Goal: Task Accomplishment & Management: Complete application form

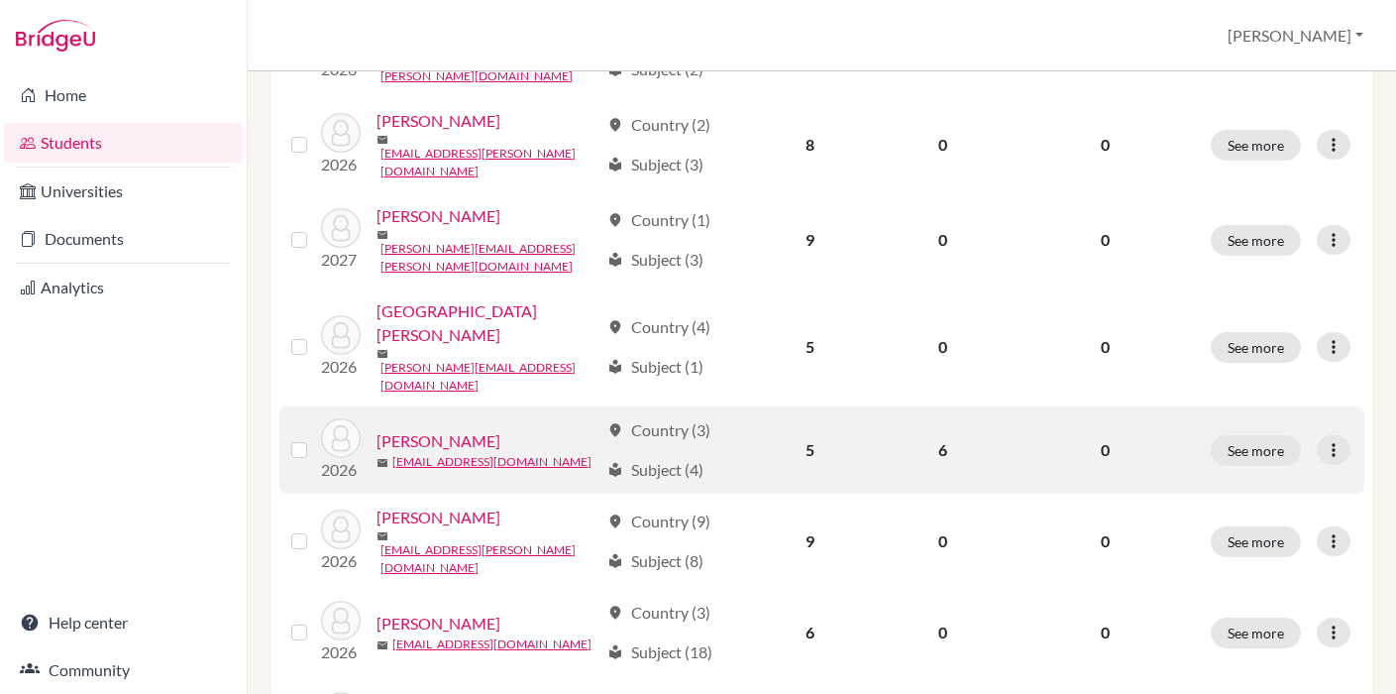
scroll to position [515, 0]
click at [377, 432] on link "[PERSON_NAME]" at bounding box center [439, 440] width 124 height 24
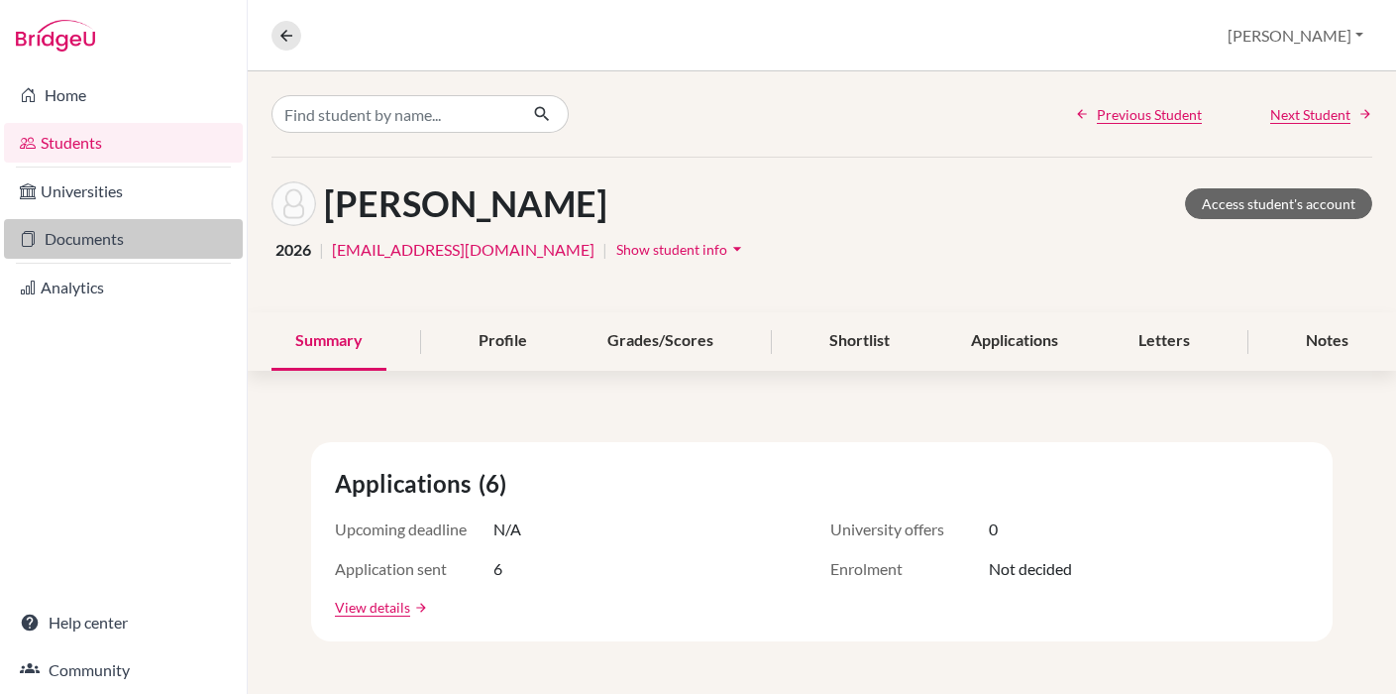
click at [164, 249] on link "Documents" at bounding box center [123, 239] width 239 height 40
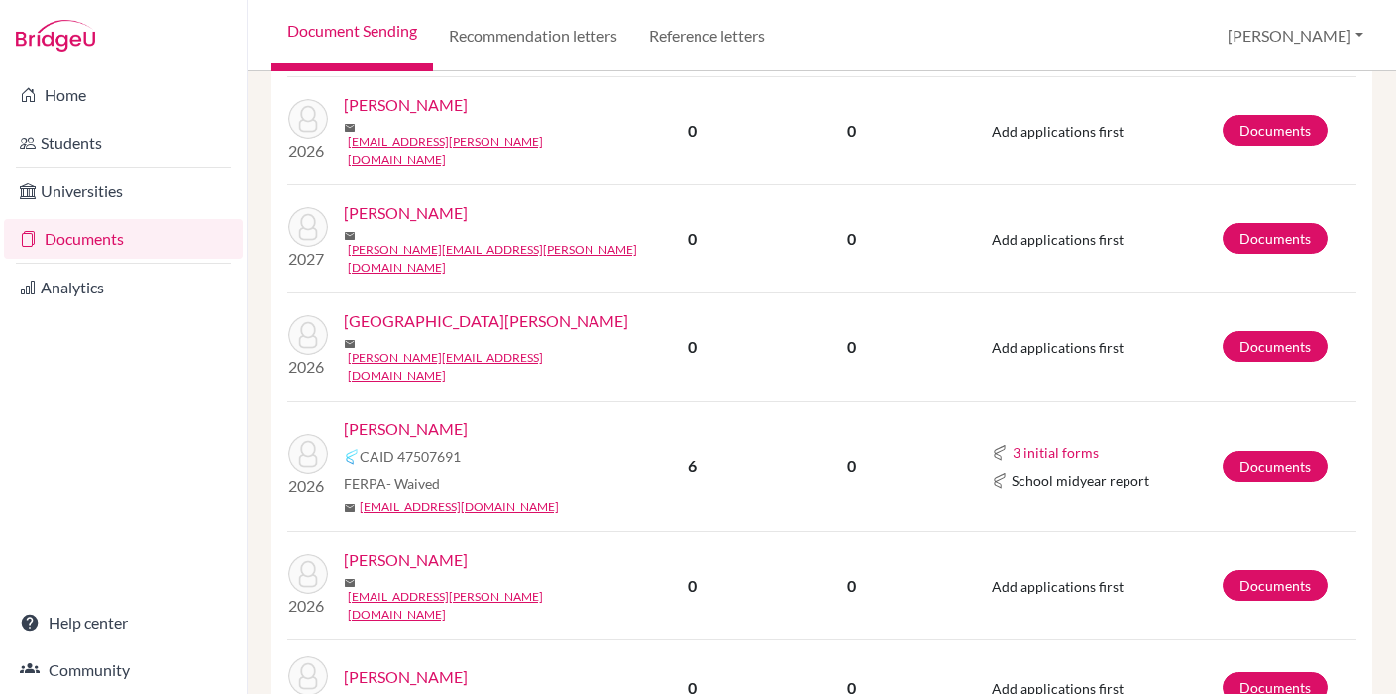
scroll to position [1135, 0]
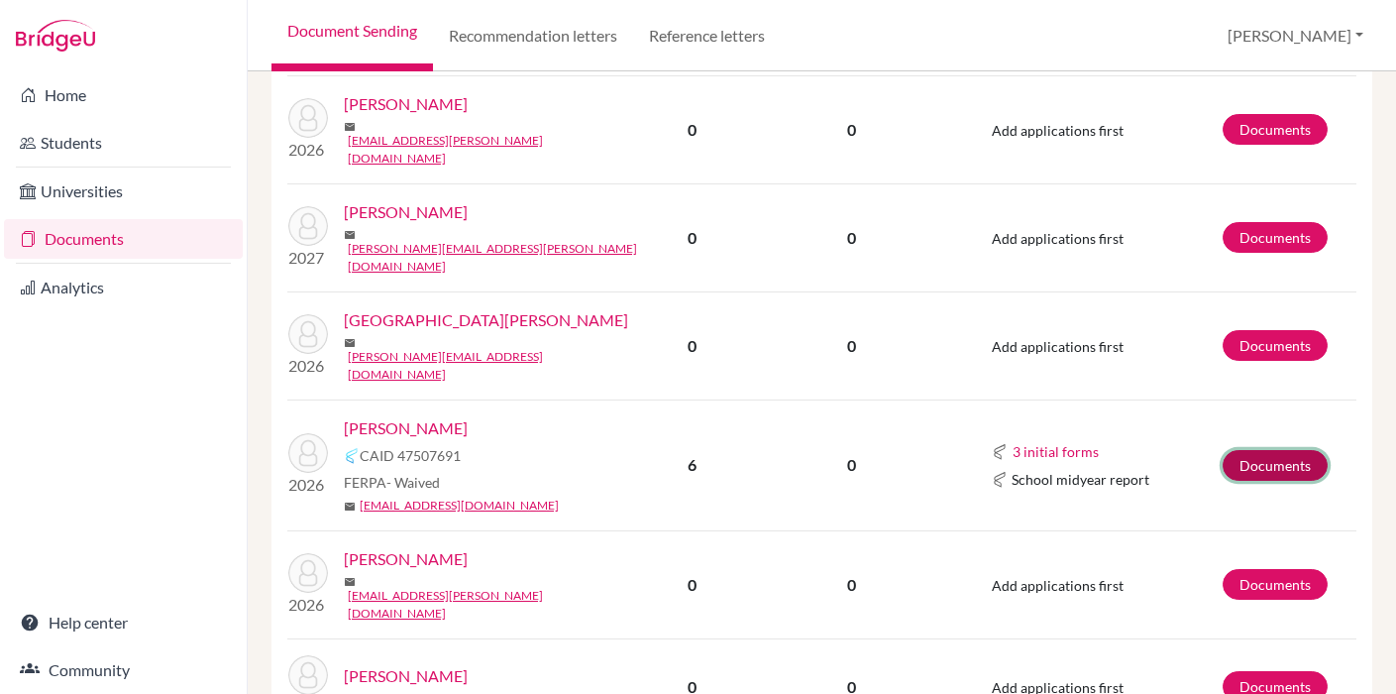
click at [1244, 450] on link "Documents" at bounding box center [1275, 465] width 105 height 31
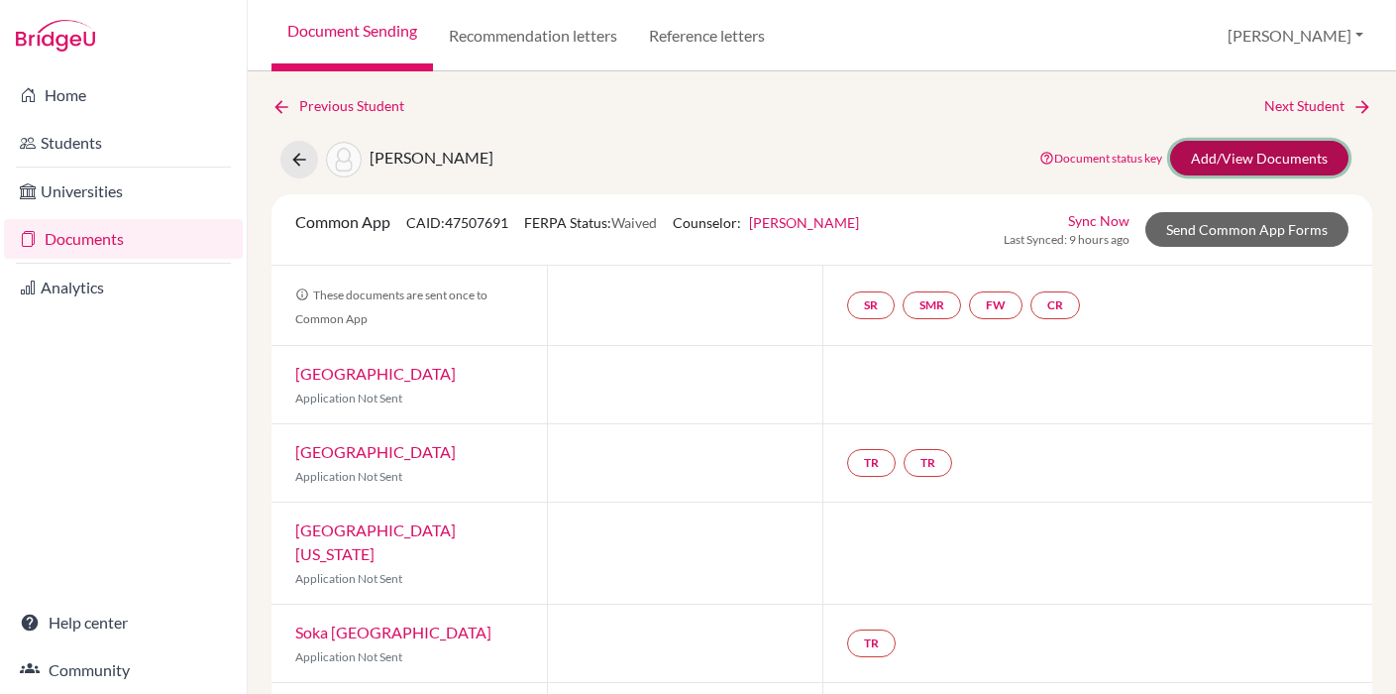
click at [1284, 170] on link "Add/View Documents" at bounding box center [1259, 158] width 178 height 35
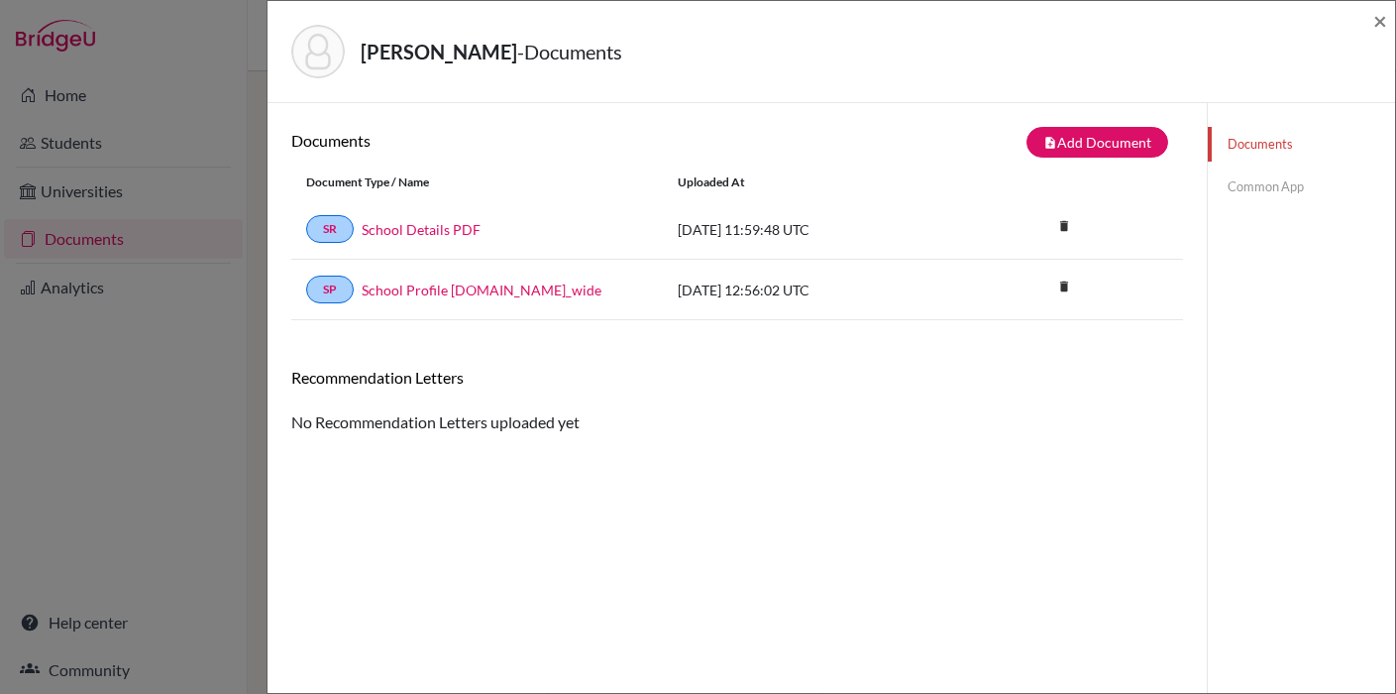
click at [1292, 191] on link "Common App" at bounding box center [1301, 186] width 187 height 35
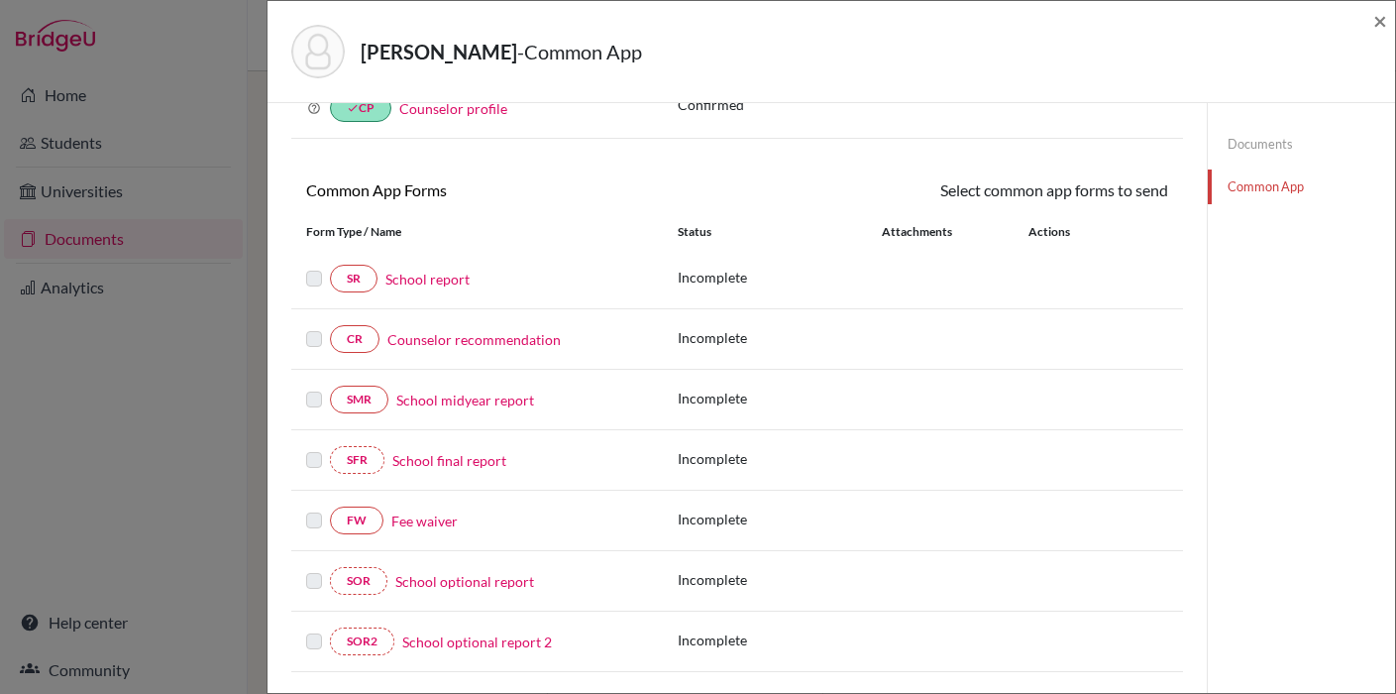
scroll to position [208, 0]
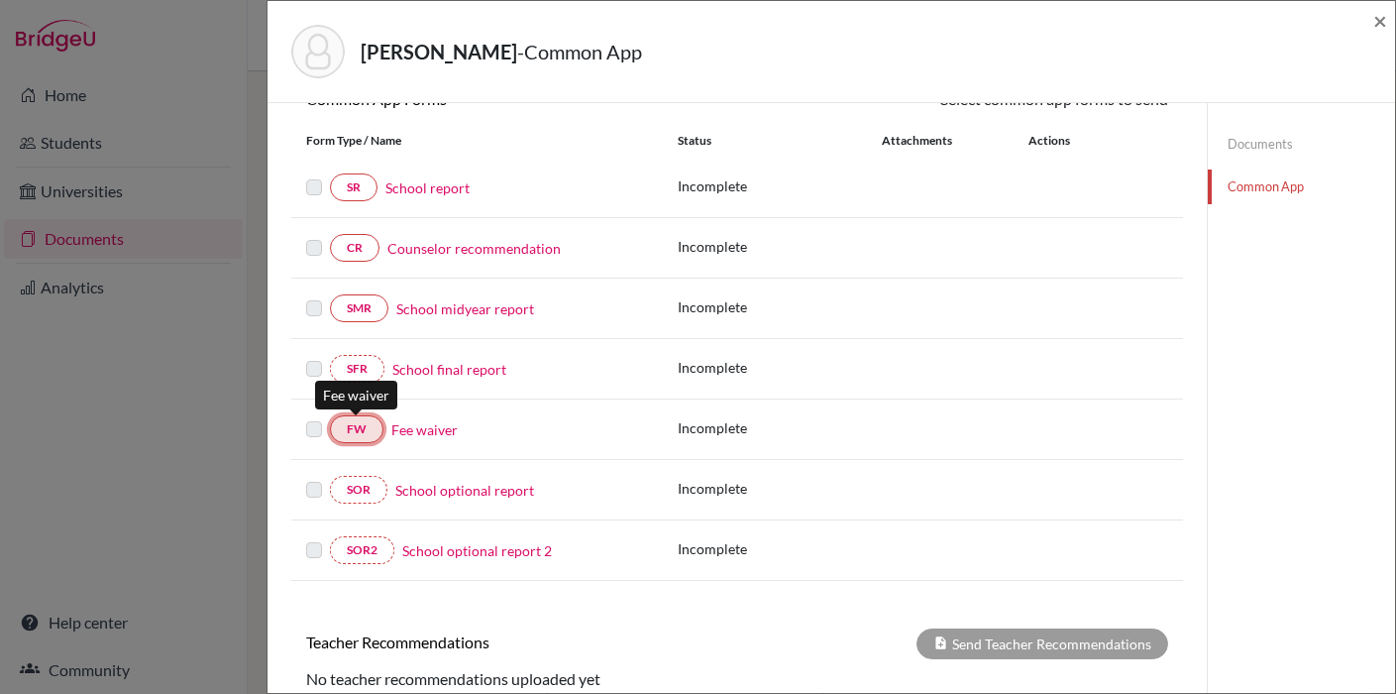
click at [351, 433] on link "FW" at bounding box center [357, 429] width 54 height 28
click at [354, 425] on link "FW" at bounding box center [357, 429] width 54 height 28
click at [313, 417] on label at bounding box center [314, 417] width 16 height 0
click at [403, 431] on link "Fee waiver" at bounding box center [424, 429] width 66 height 21
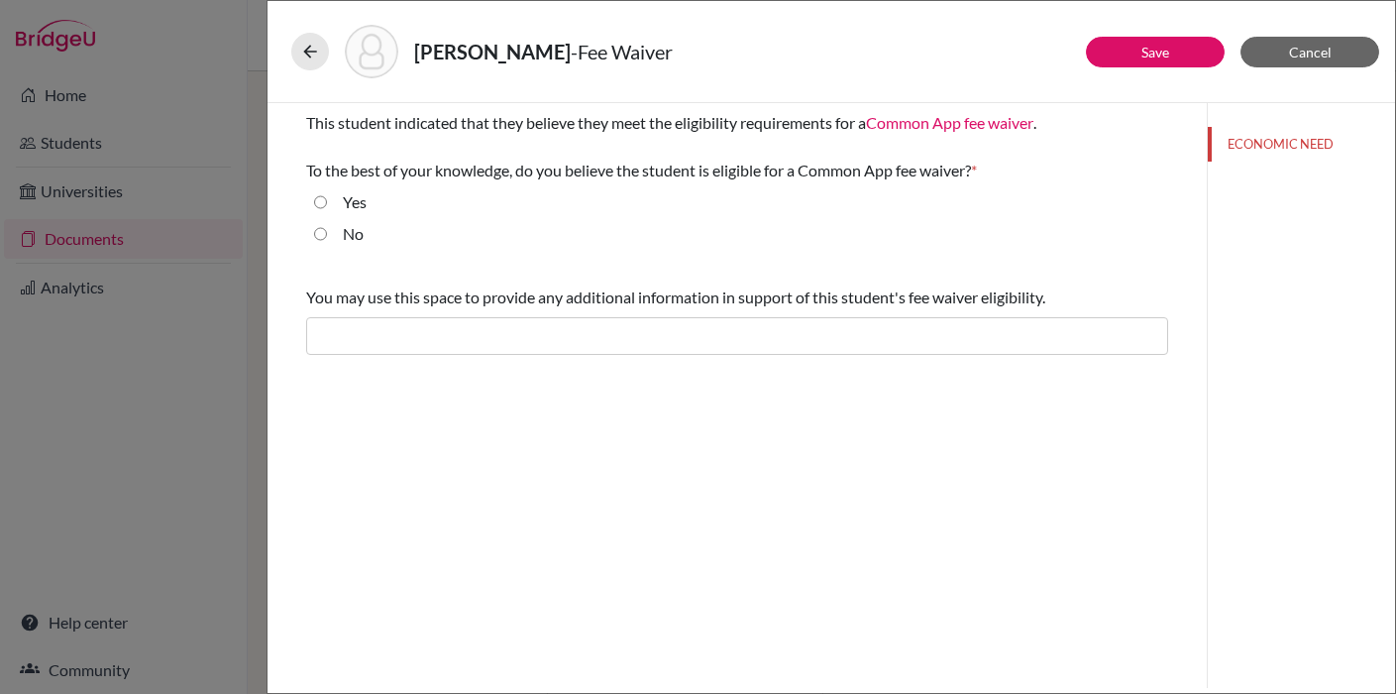
click at [324, 205] on input "Yes" at bounding box center [320, 202] width 13 height 24
radio input "true"
click at [1172, 64] on button "Save" at bounding box center [1155, 52] width 139 height 31
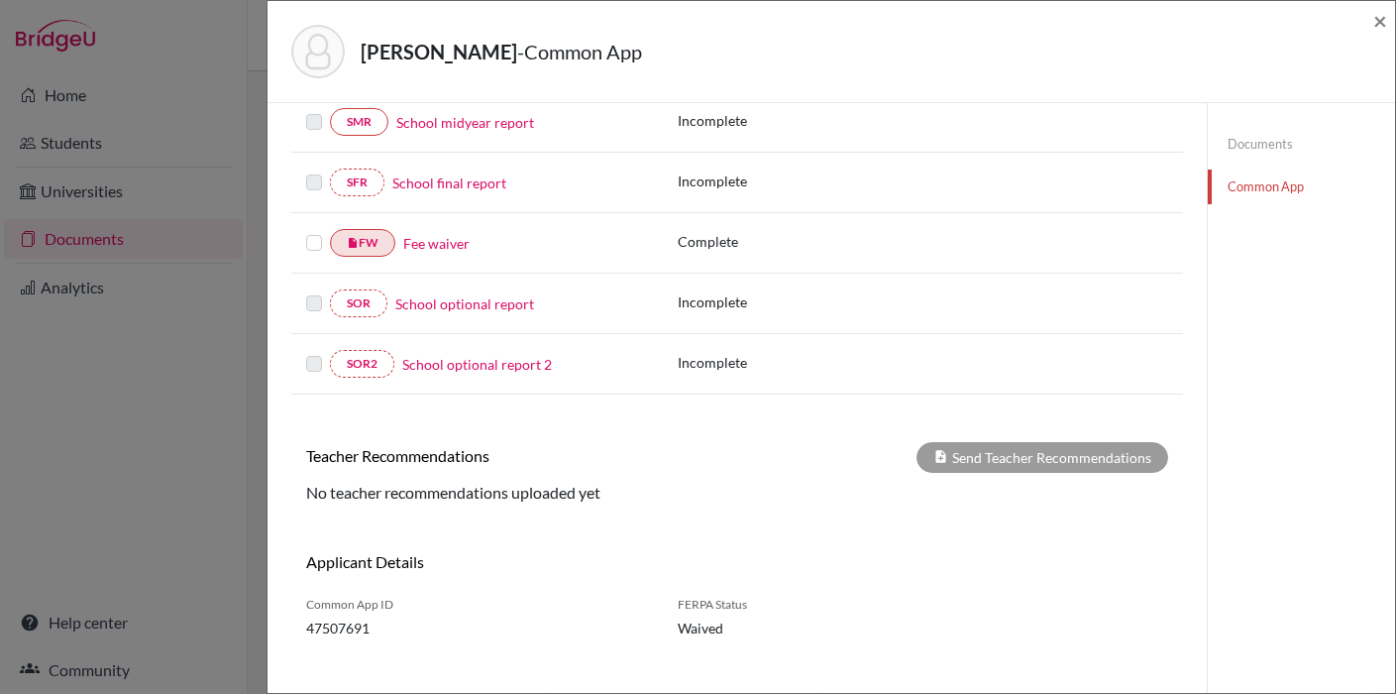
scroll to position [419, 0]
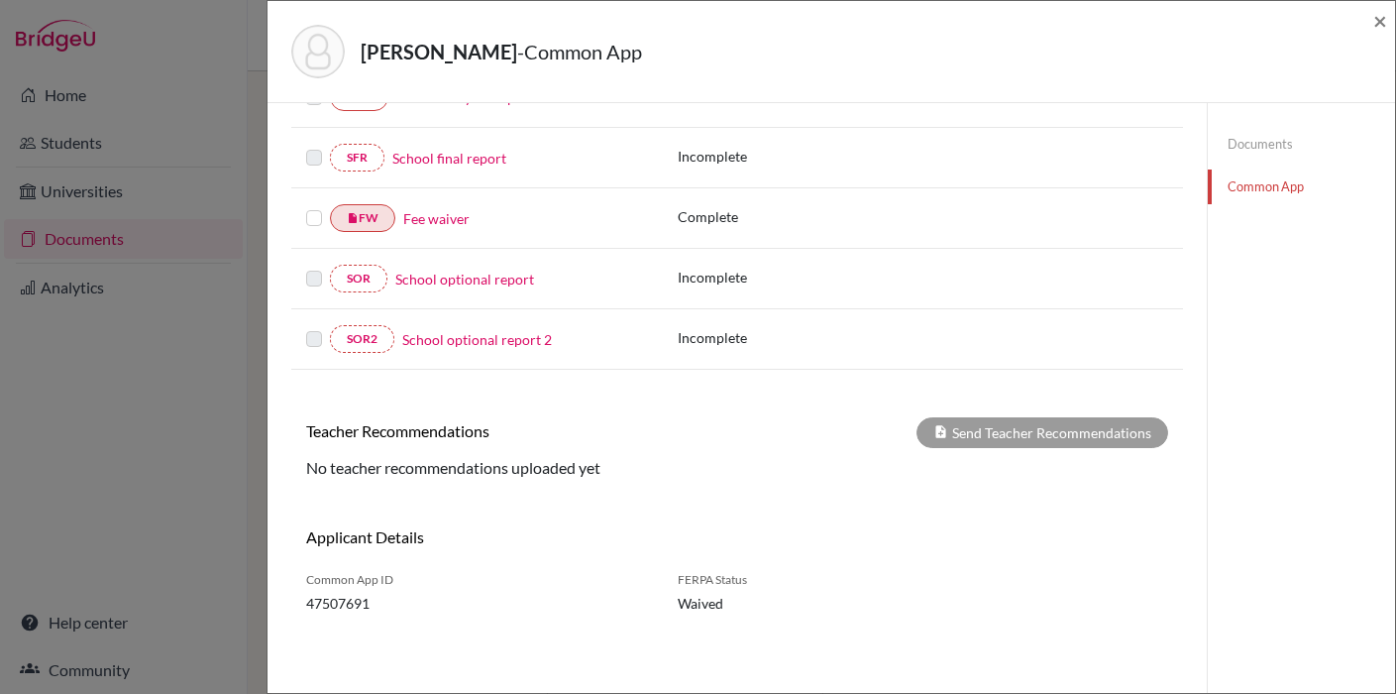
click at [316, 206] on label at bounding box center [314, 206] width 16 height 0
click at [0, 0] on input "checkbox" at bounding box center [0, 0] width 0 height 0
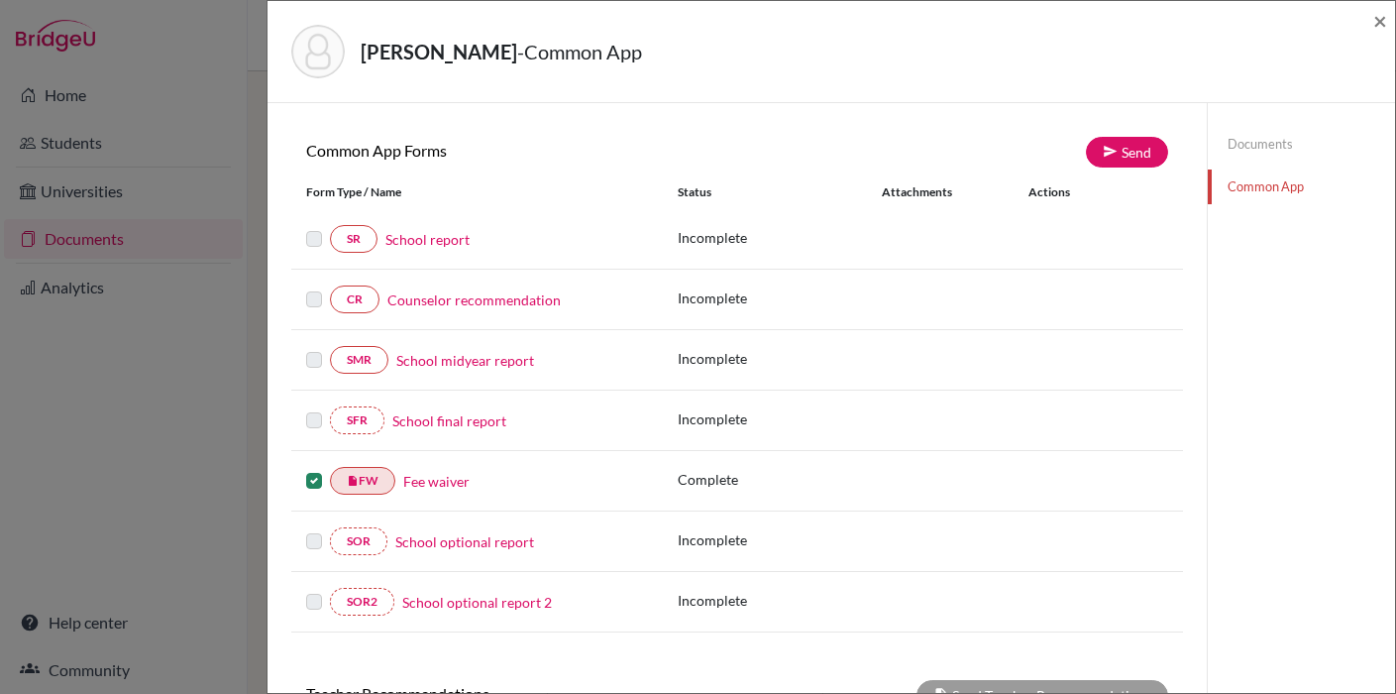
scroll to position [160, 0]
click at [1127, 149] on link "Send" at bounding box center [1127, 151] width 82 height 31
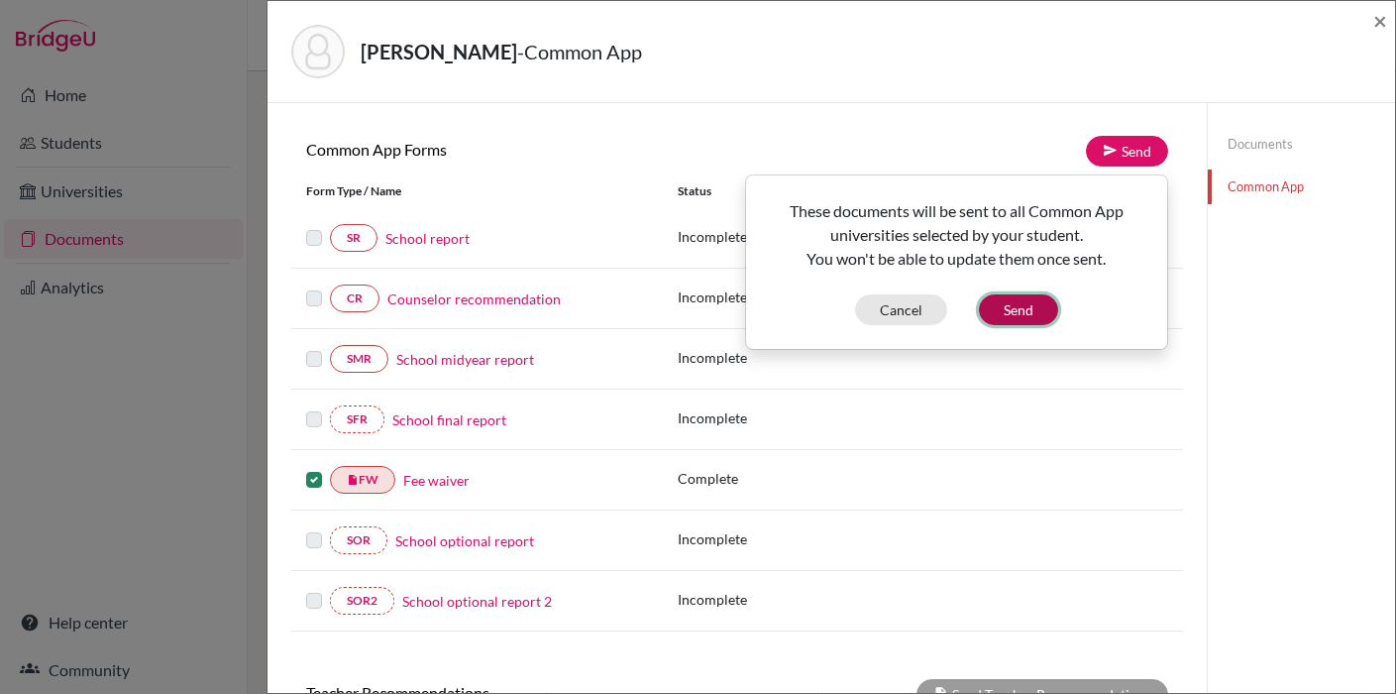
click at [1036, 318] on button "Send" at bounding box center [1018, 309] width 79 height 31
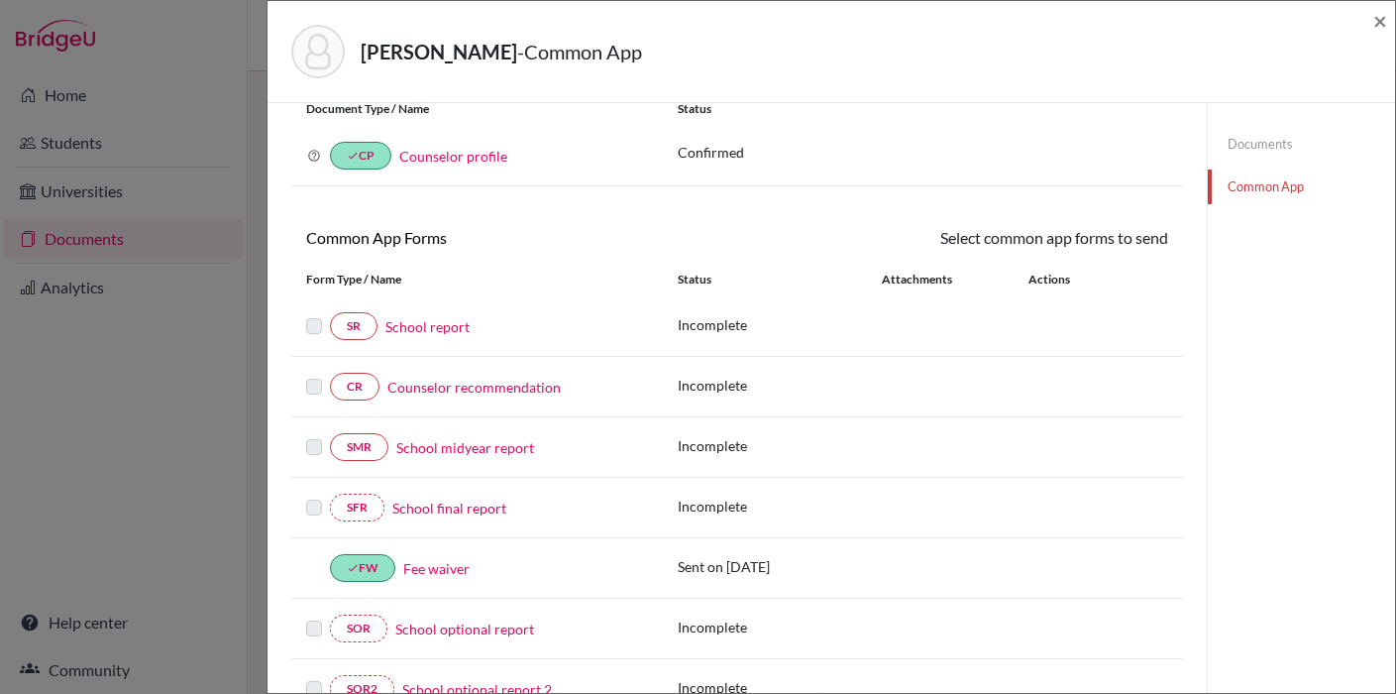
scroll to position [0, 0]
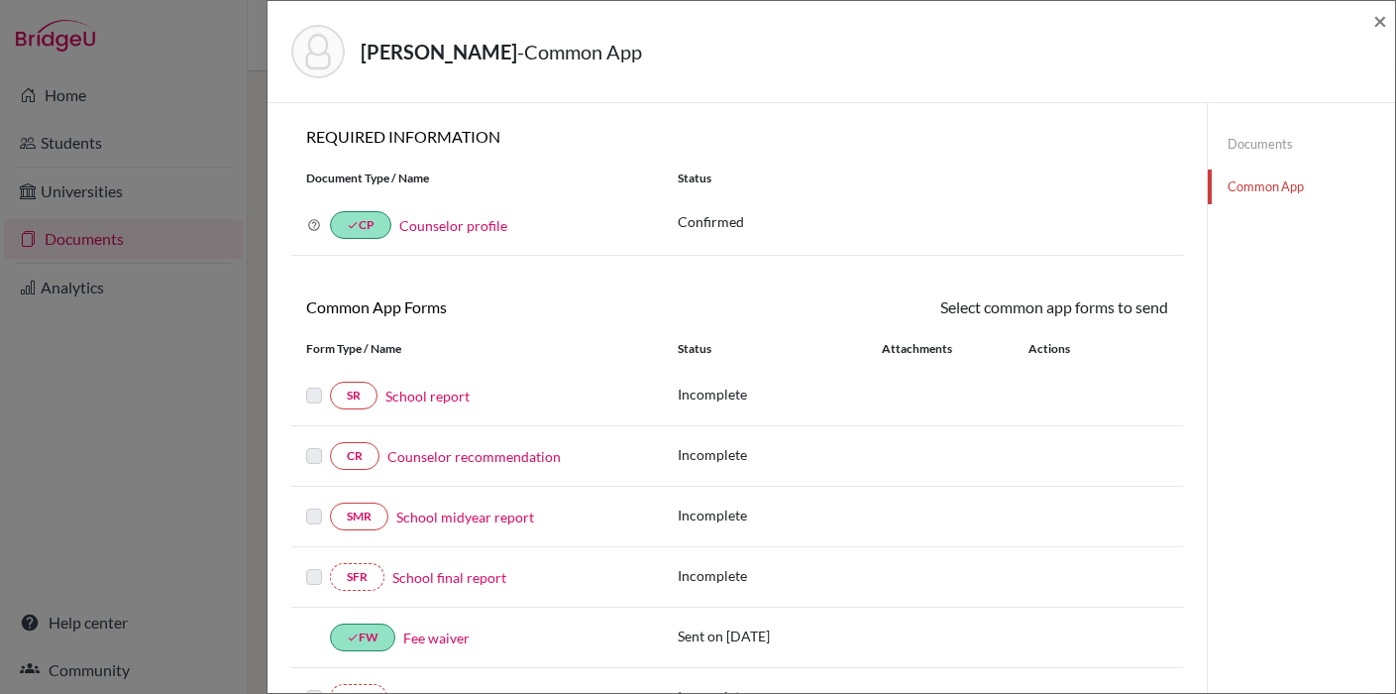
click at [440, 395] on link "School report" at bounding box center [428, 396] width 84 height 21
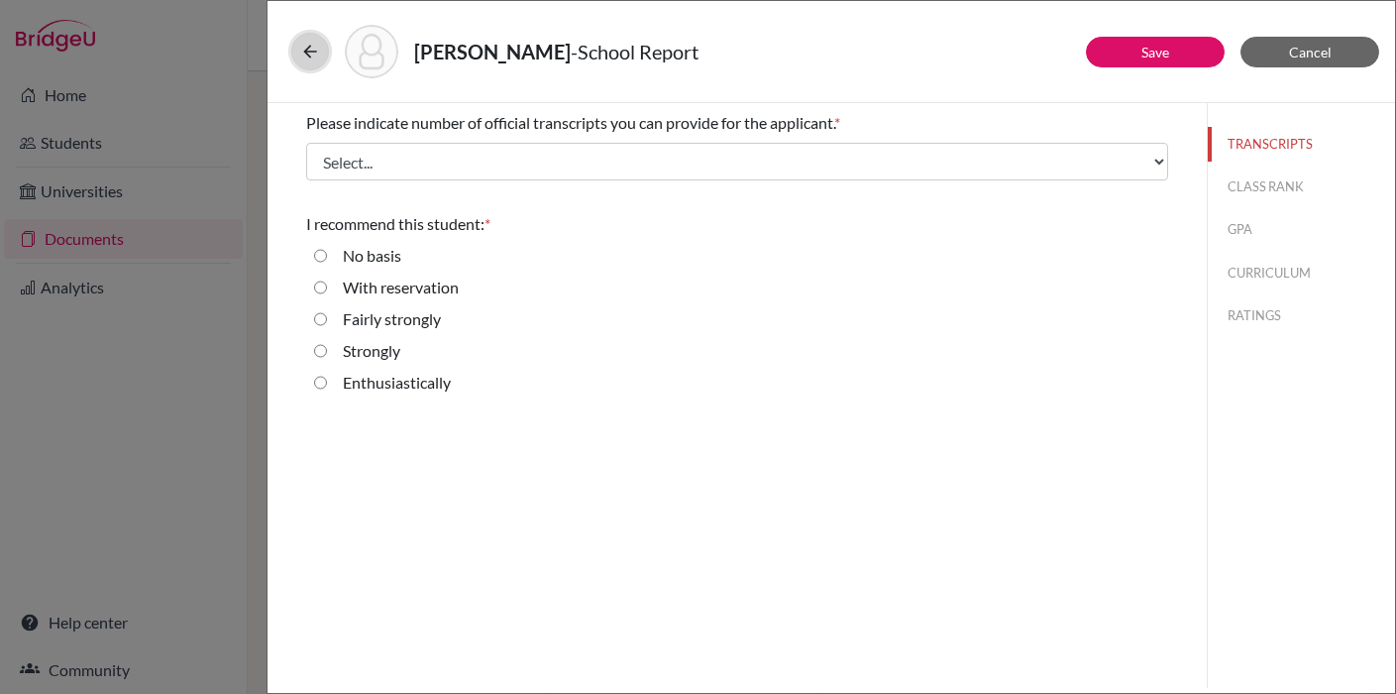
click at [306, 57] on icon at bounding box center [310, 52] width 20 height 20
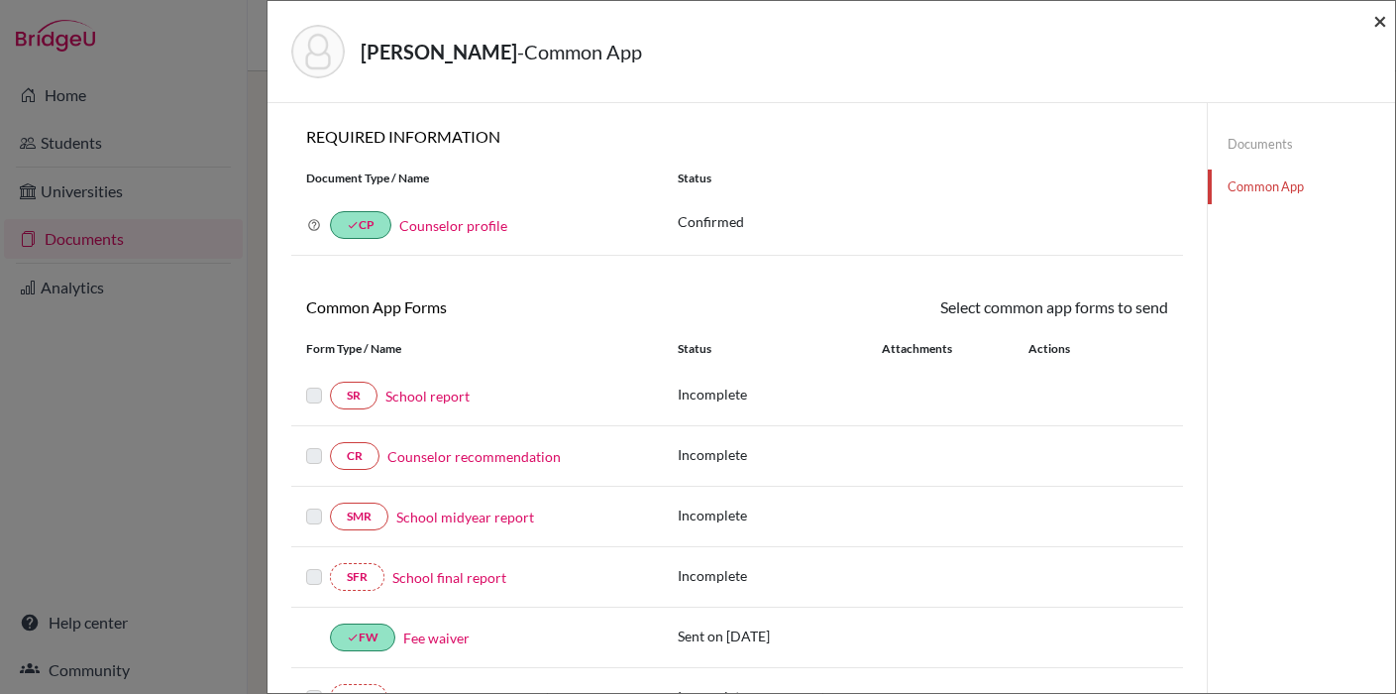
click at [1385, 17] on span "×" at bounding box center [1381, 20] width 14 height 29
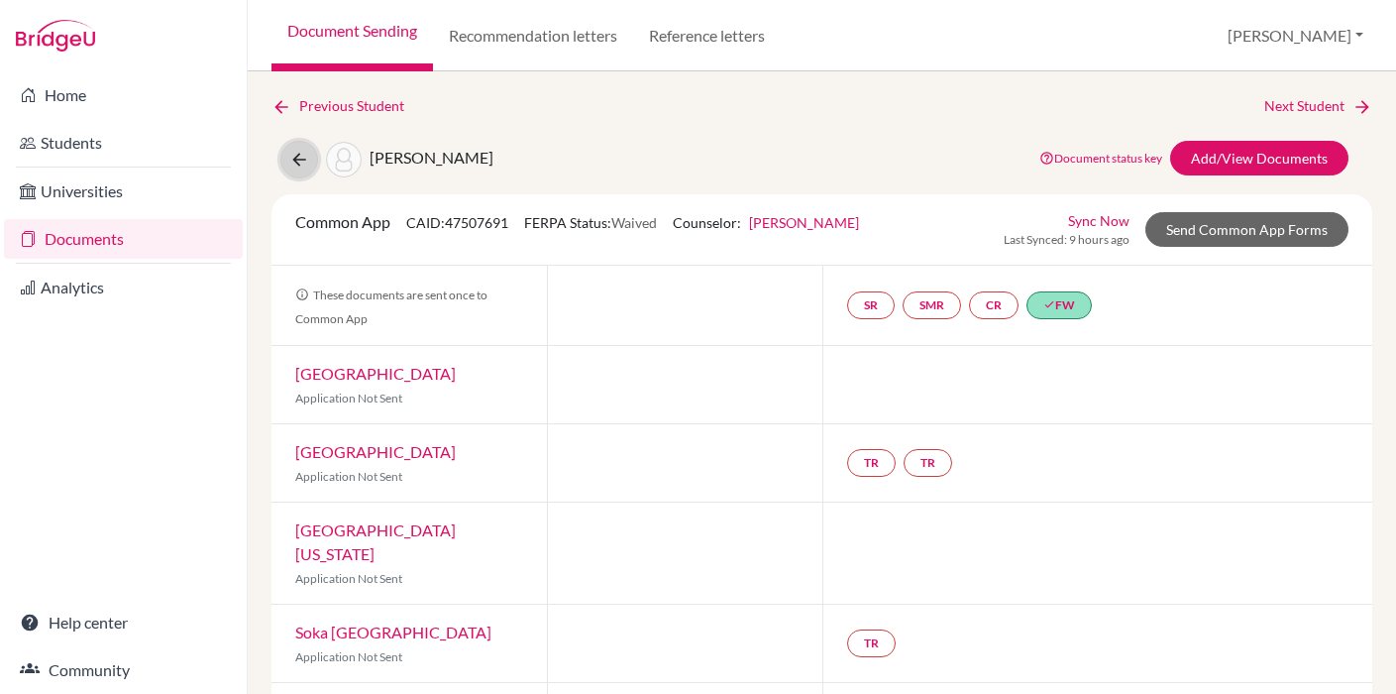
click at [315, 163] on button at bounding box center [299, 160] width 38 height 38
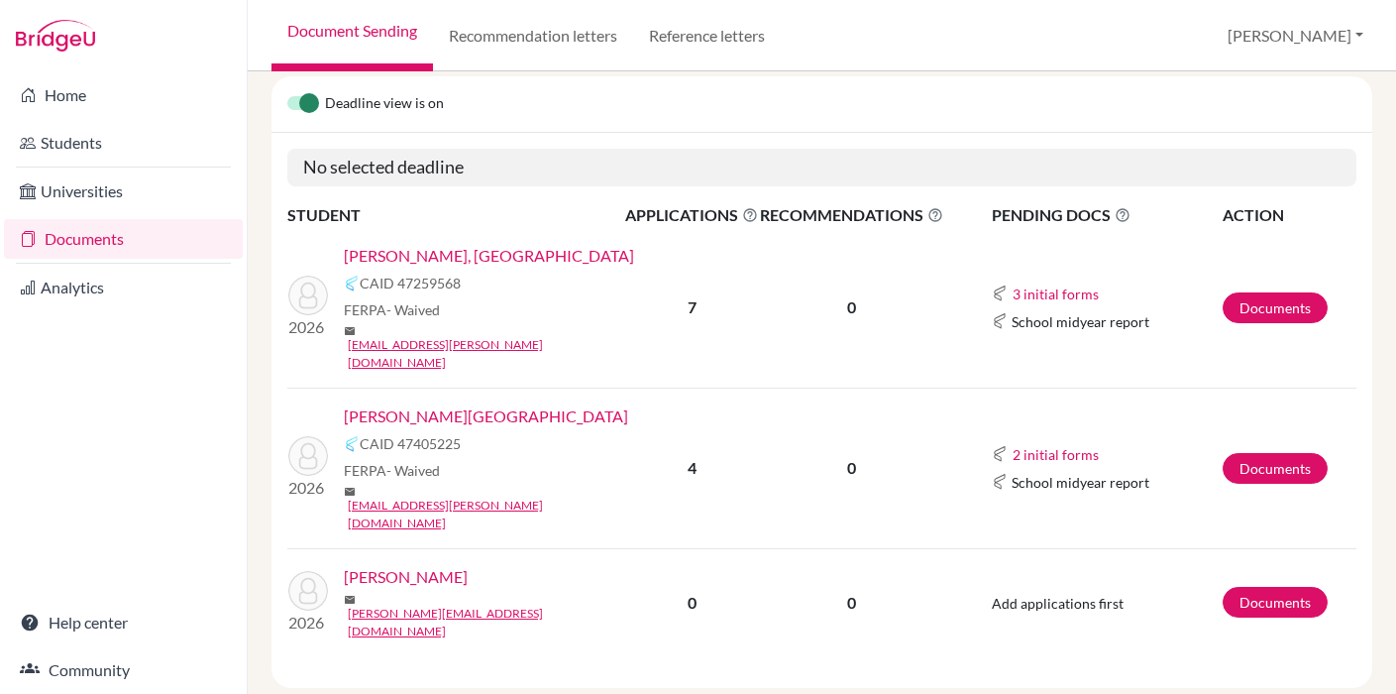
scroll to position [242, 0]
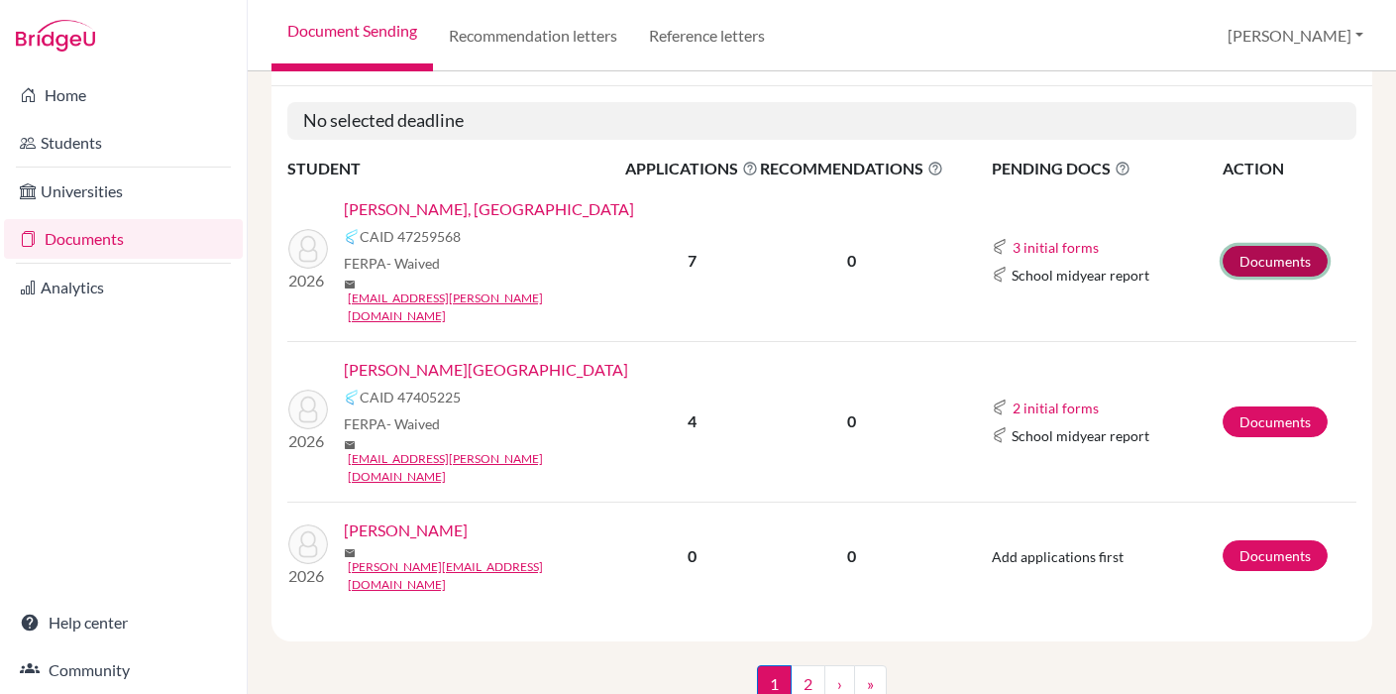
click at [1284, 246] on link "Documents" at bounding box center [1275, 261] width 105 height 31
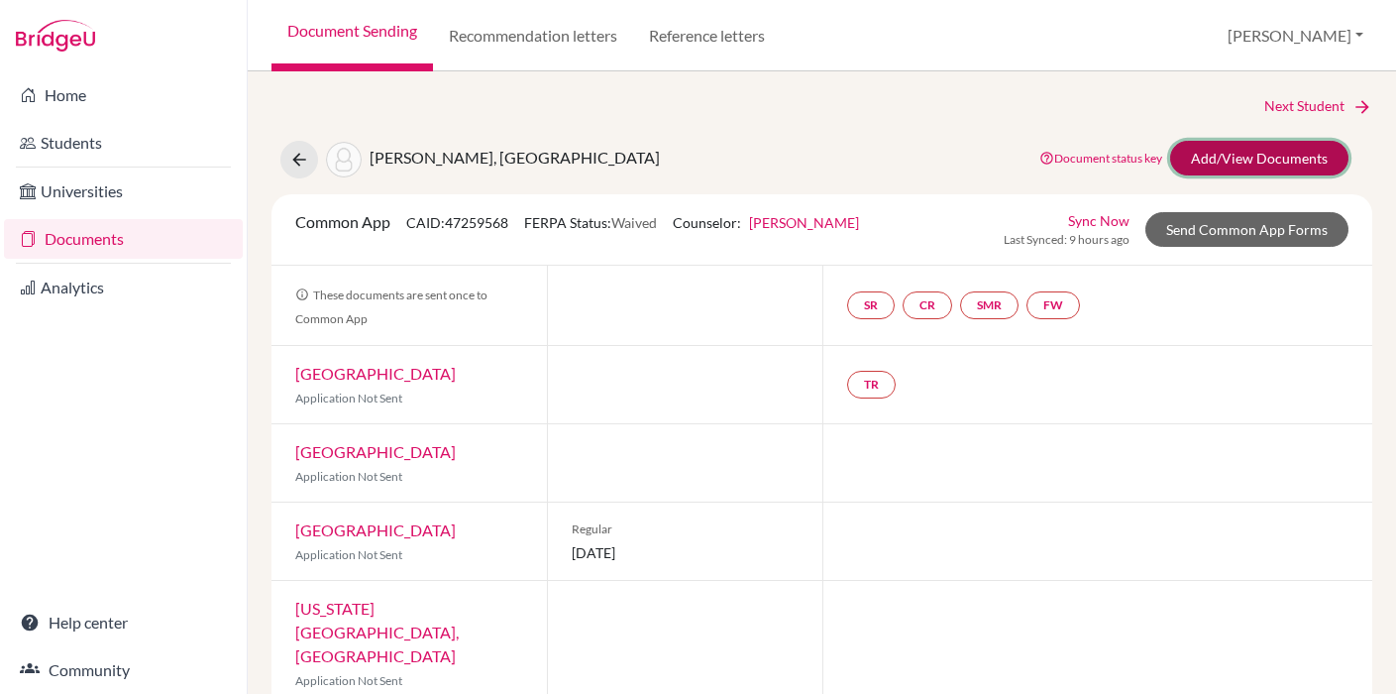
click at [1218, 160] on link "Add/View Documents" at bounding box center [1259, 158] width 178 height 35
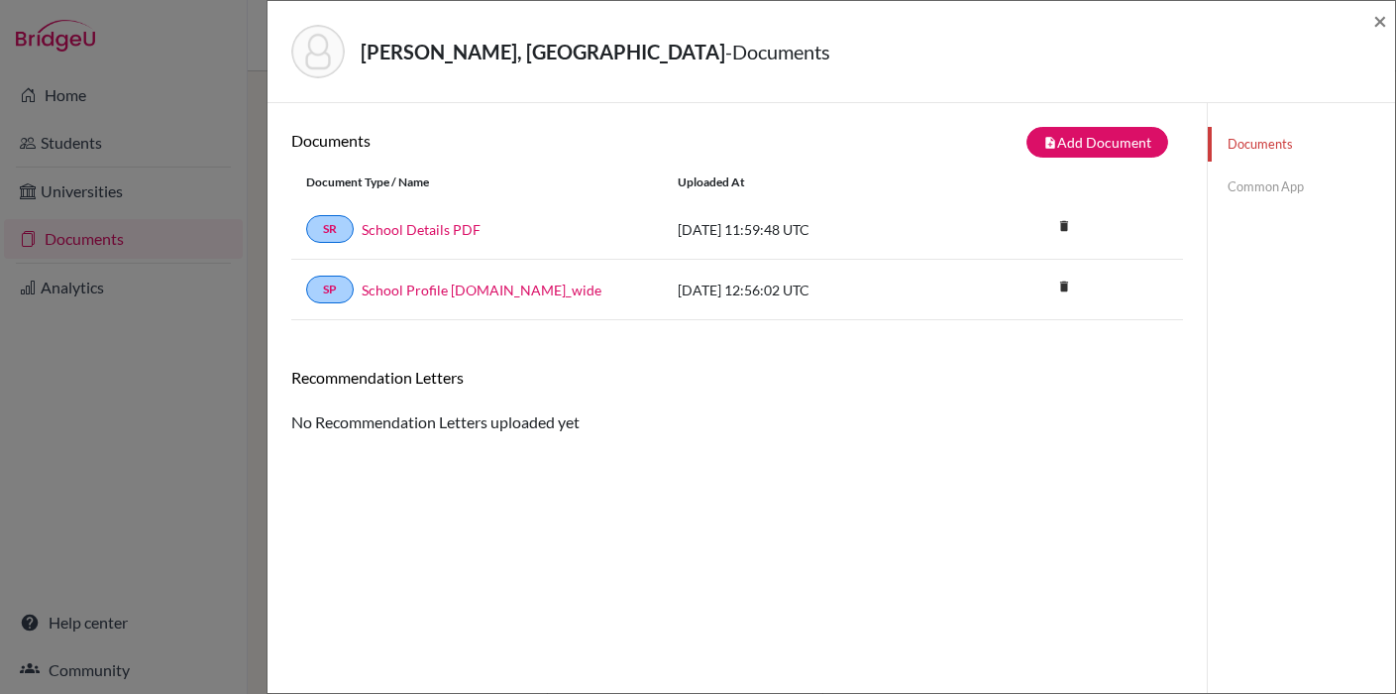
click at [1254, 176] on link "Common App" at bounding box center [1301, 186] width 187 height 35
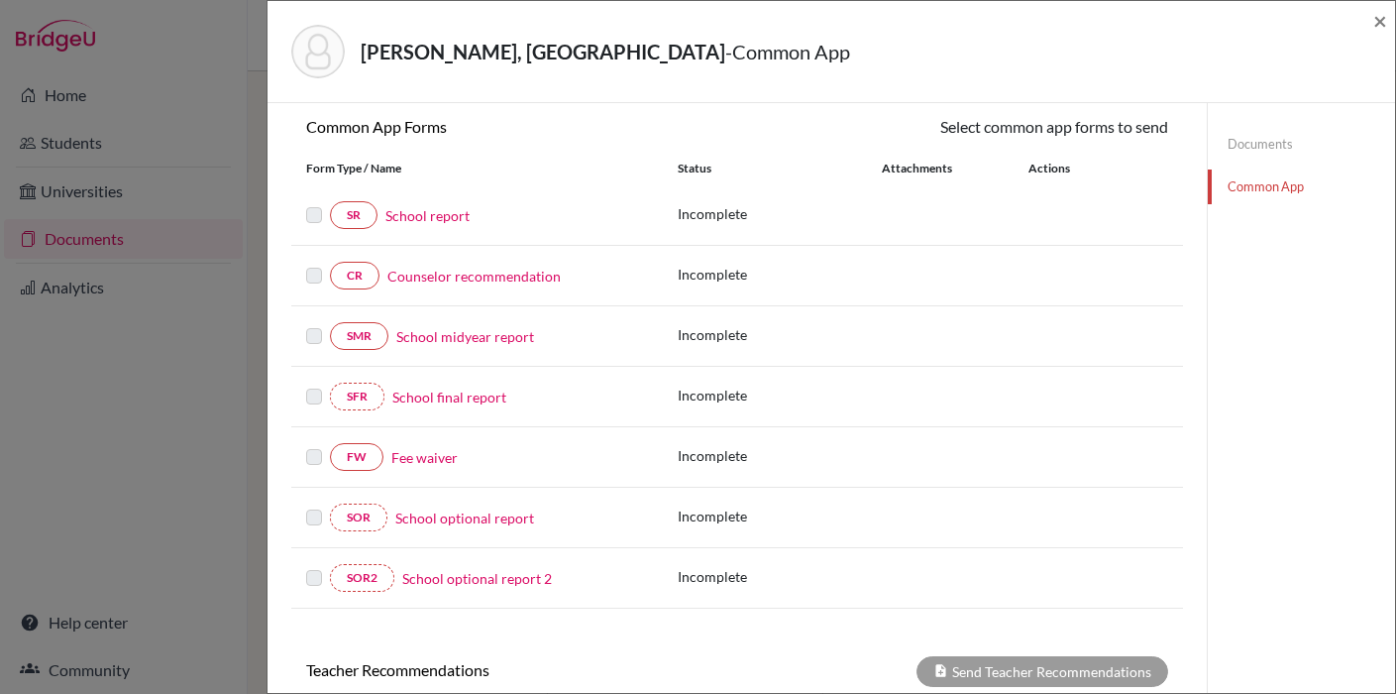
scroll to position [207, 0]
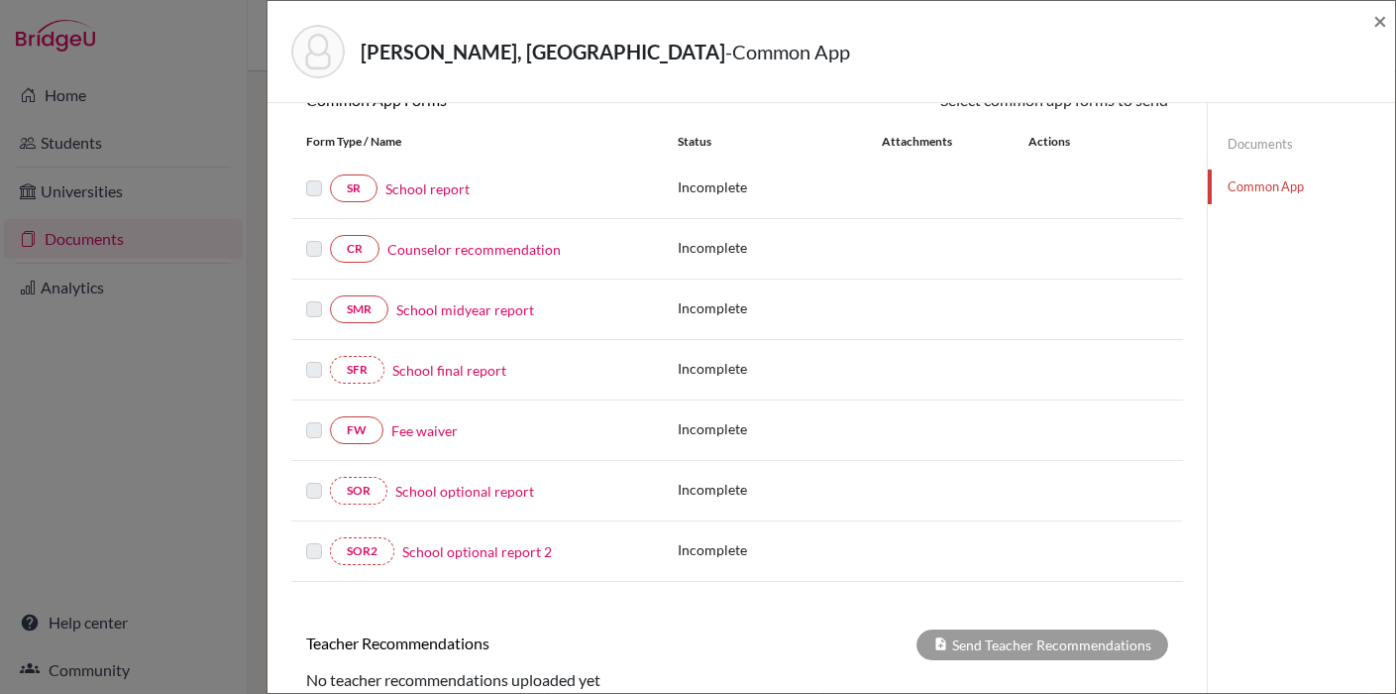
click at [406, 429] on link "Fee waiver" at bounding box center [424, 430] width 66 height 21
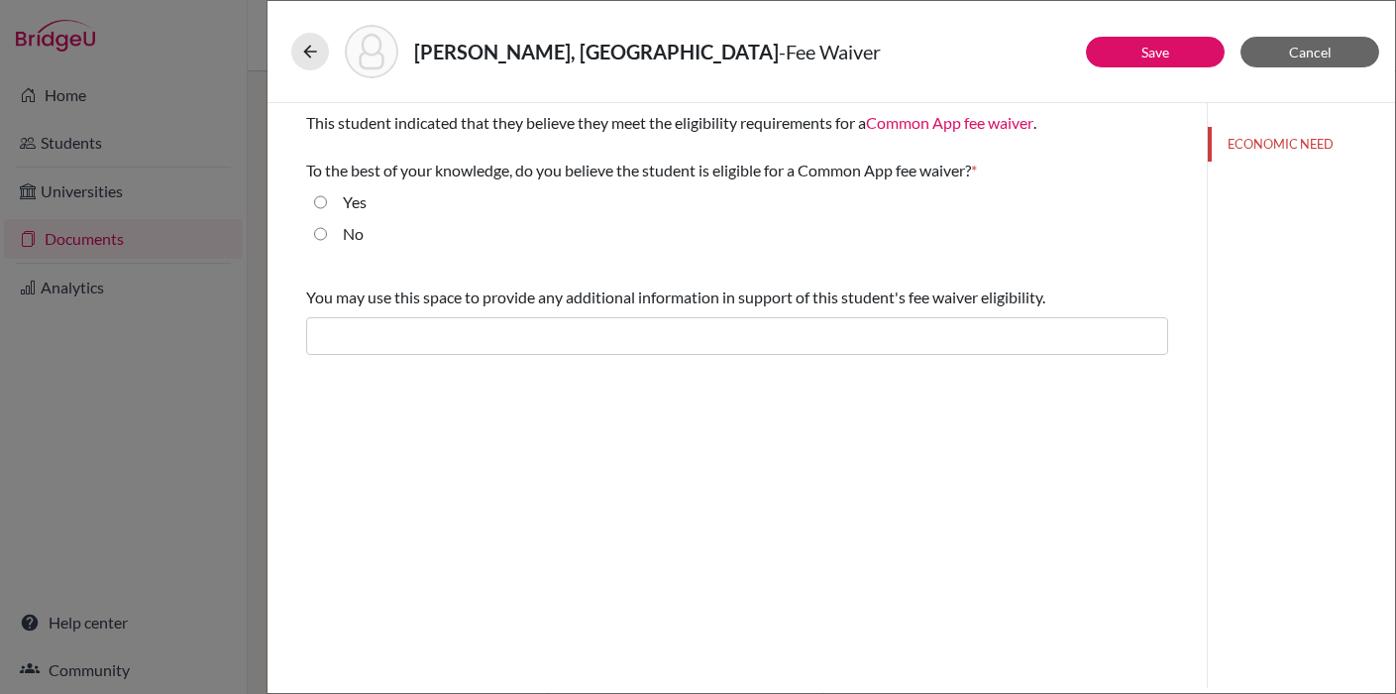
click at [322, 205] on input "Yes" at bounding box center [320, 202] width 13 height 24
radio input "true"
click at [1131, 58] on button "Save" at bounding box center [1155, 52] width 139 height 31
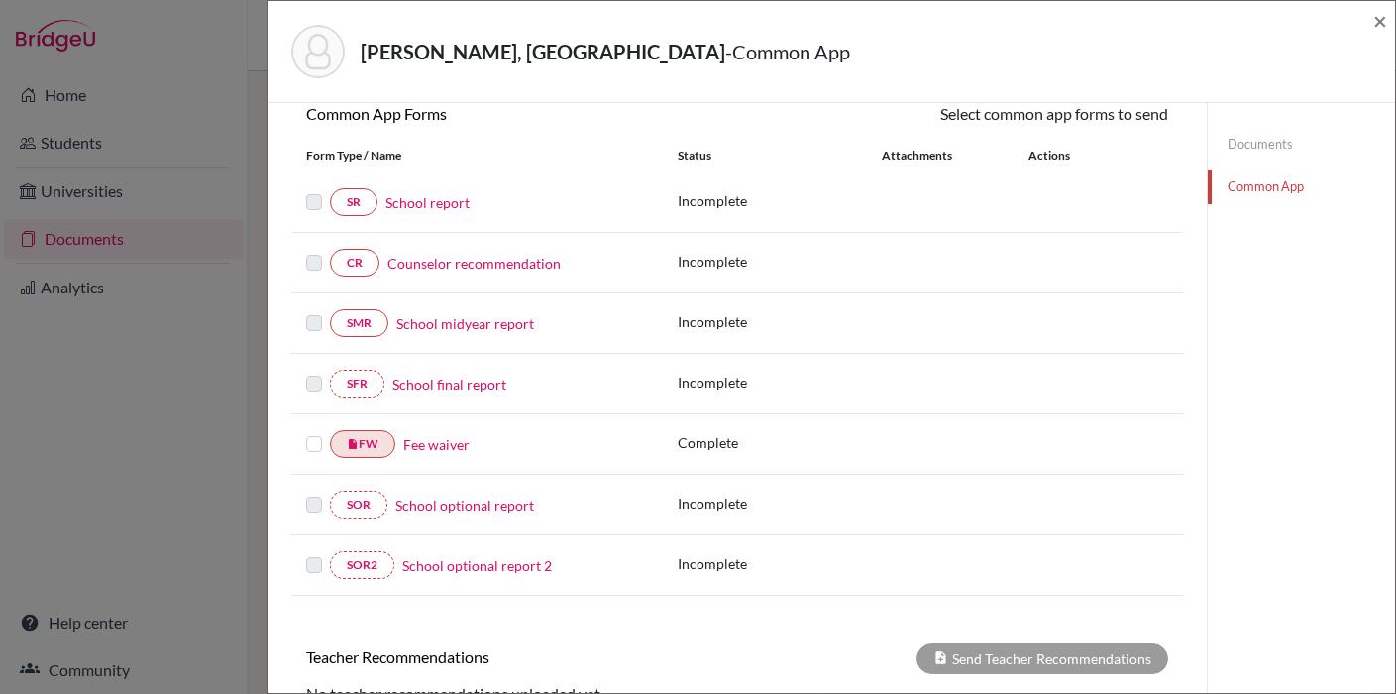
scroll to position [213, 0]
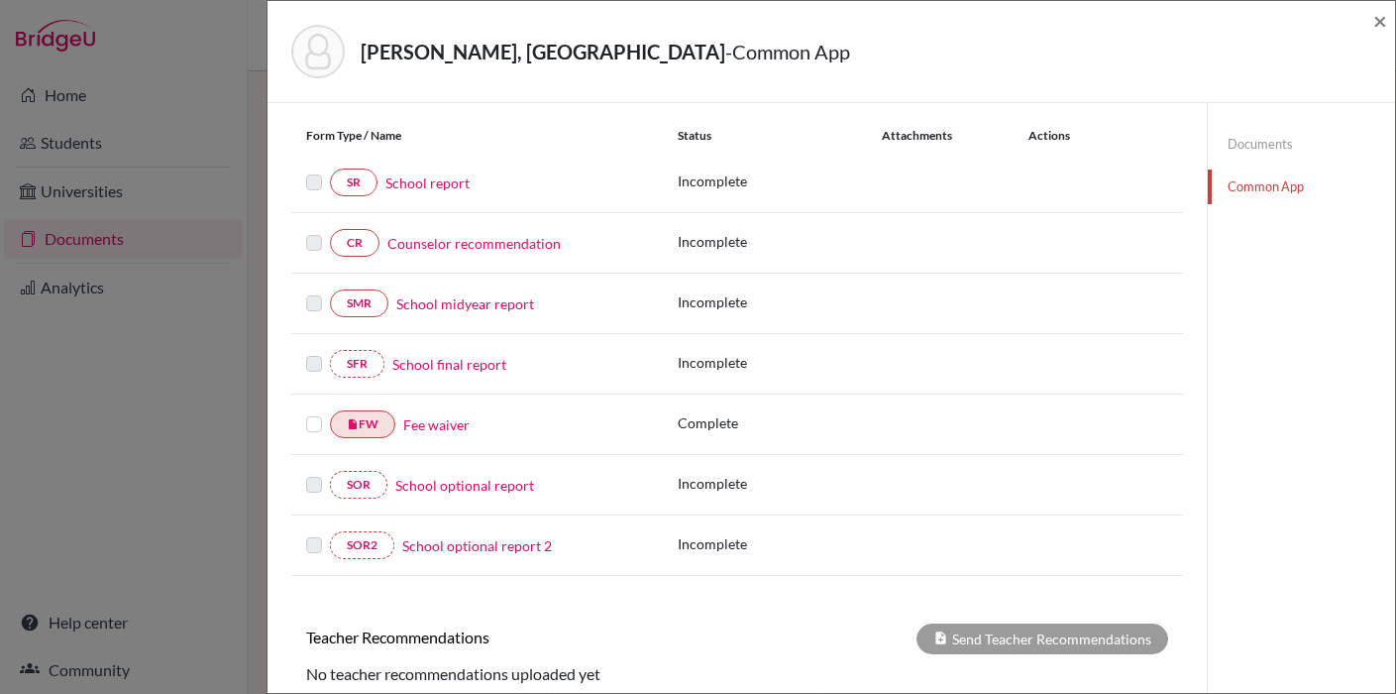
click at [312, 412] on label at bounding box center [314, 412] width 16 height 0
click at [0, 0] on input "checkbox" at bounding box center [0, 0] width 0 height 0
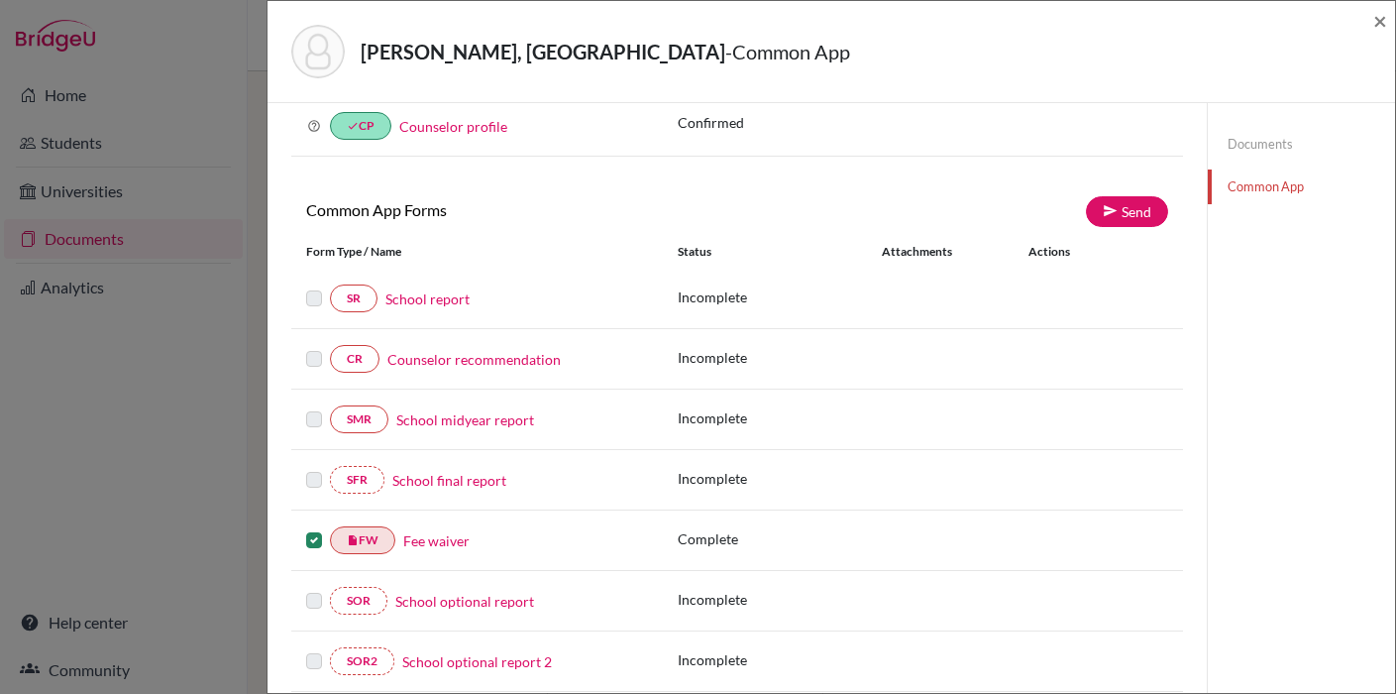
scroll to position [88, 0]
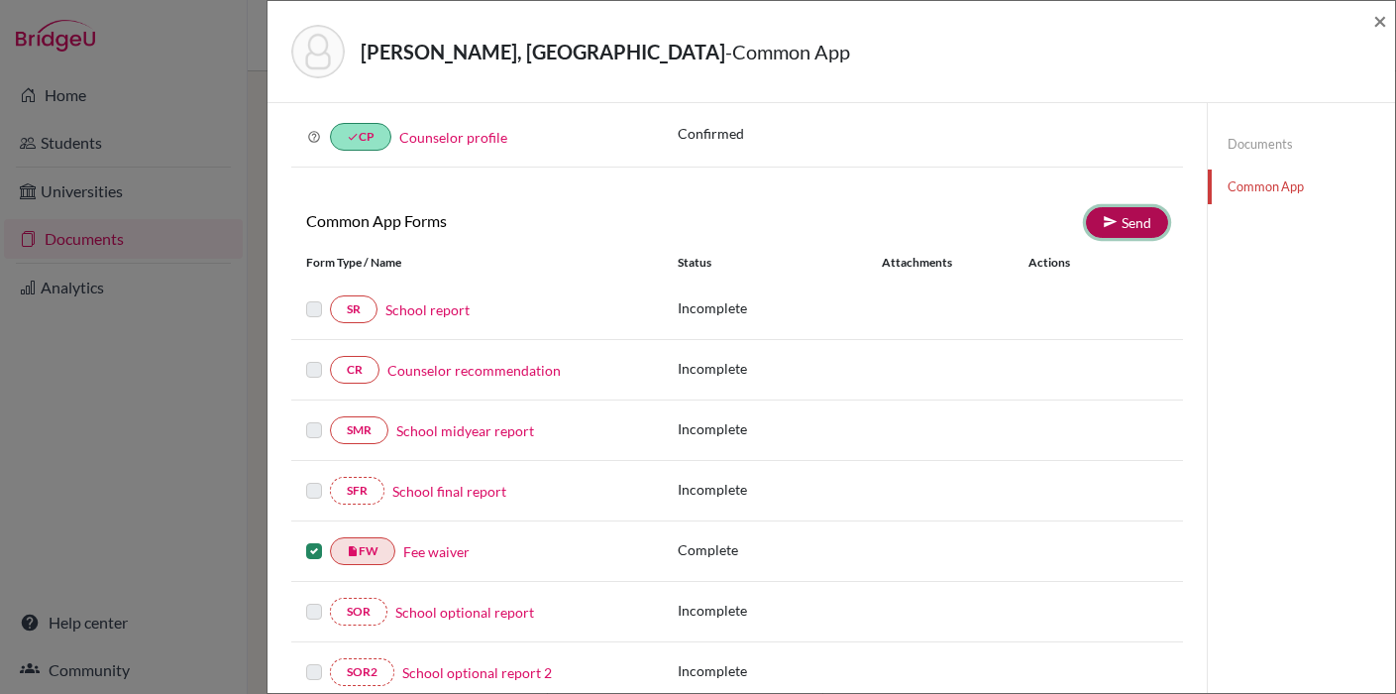
click at [1129, 231] on link "Send" at bounding box center [1127, 222] width 82 height 31
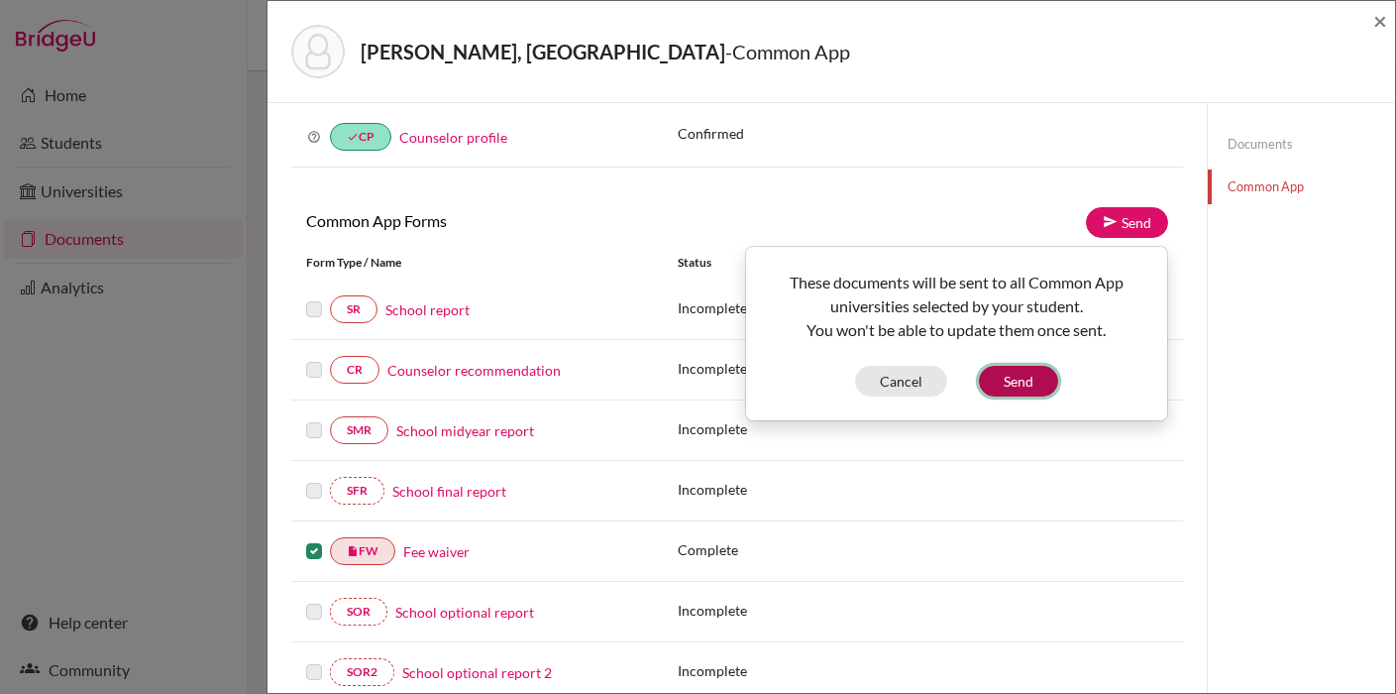
click at [1021, 376] on button "Send" at bounding box center [1018, 381] width 79 height 31
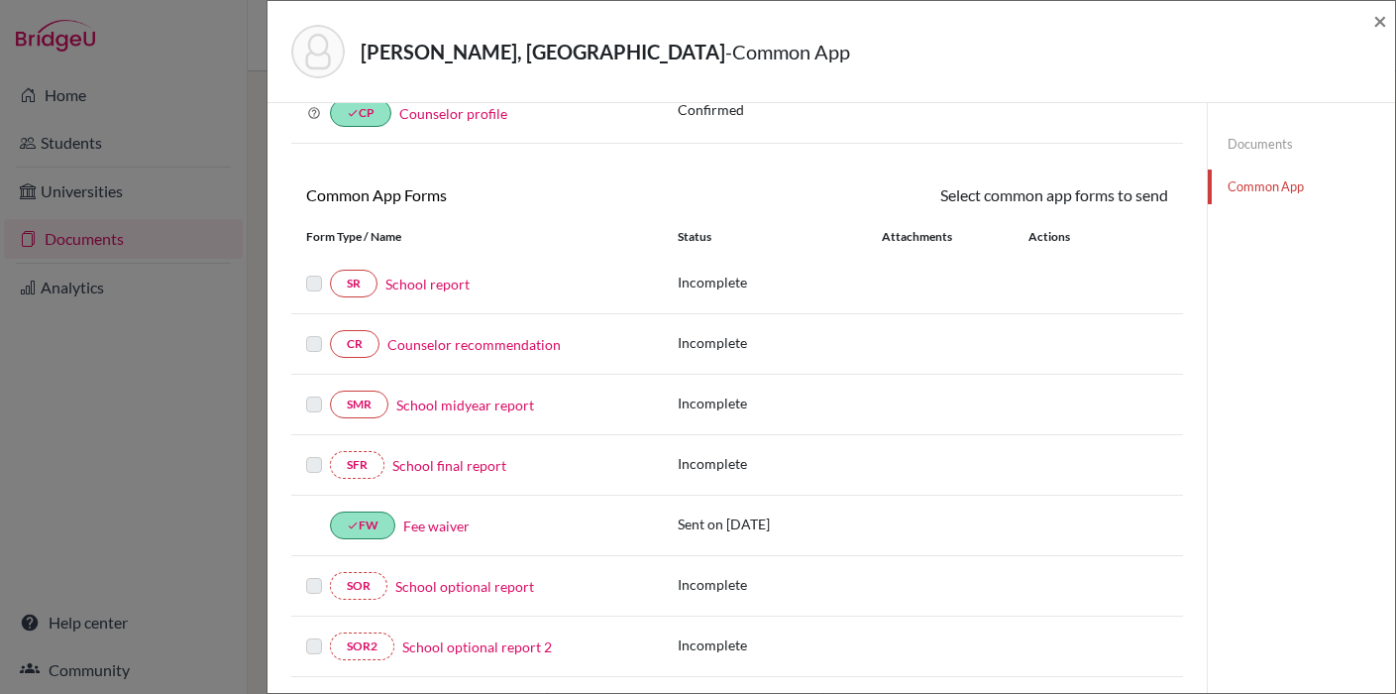
scroll to position [0, 0]
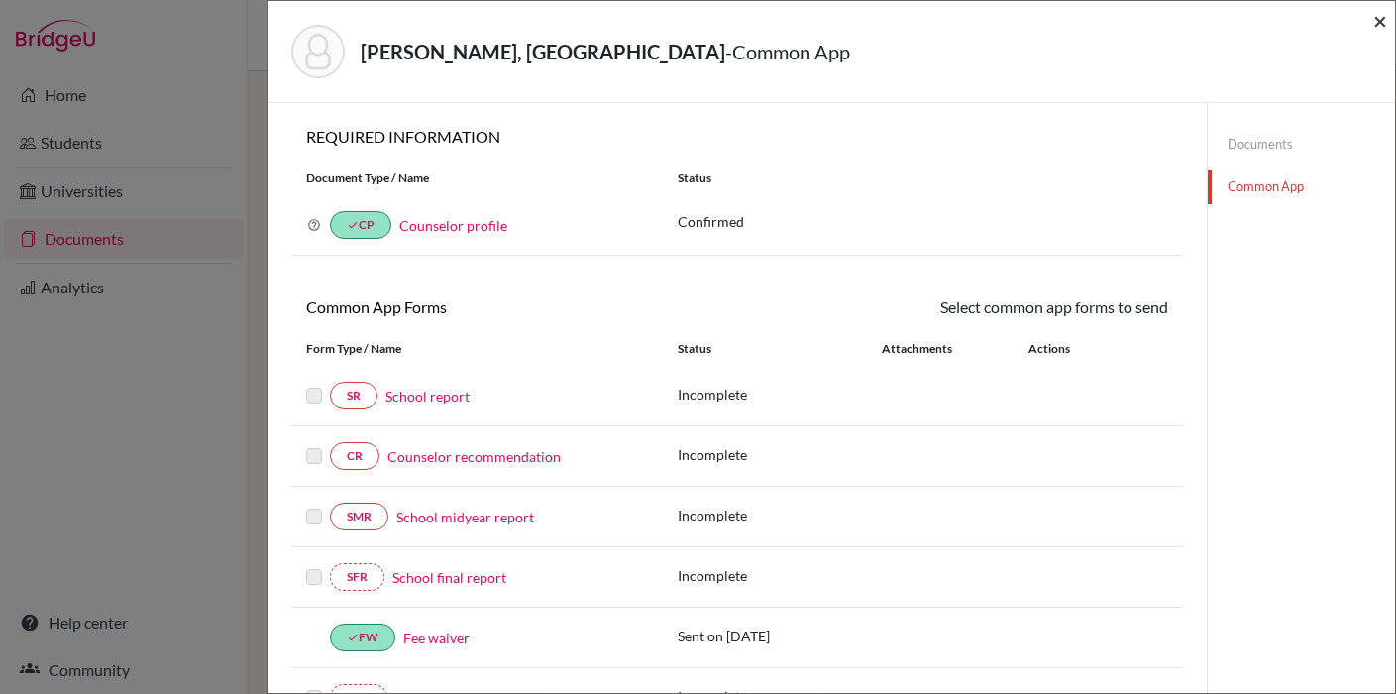
click at [1379, 25] on span "×" at bounding box center [1381, 20] width 14 height 29
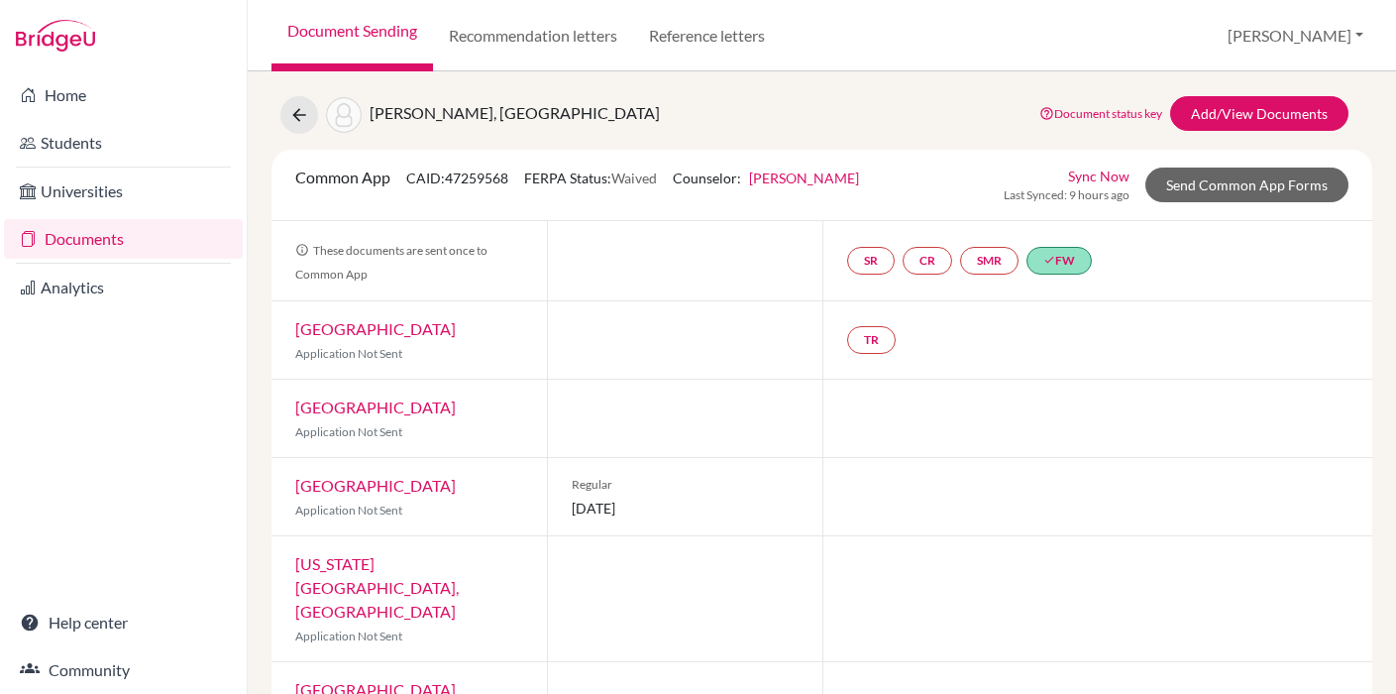
scroll to position [49, 0]
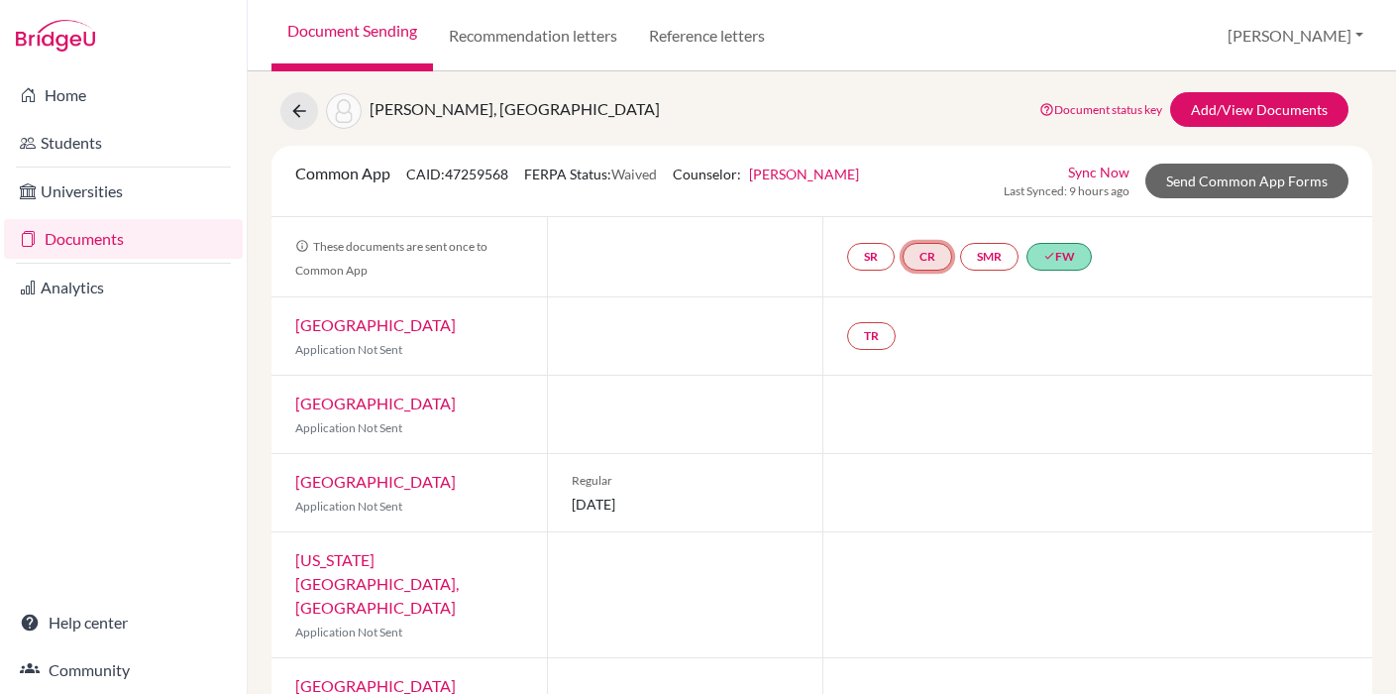
click at [928, 263] on link "CR" at bounding box center [928, 257] width 50 height 28
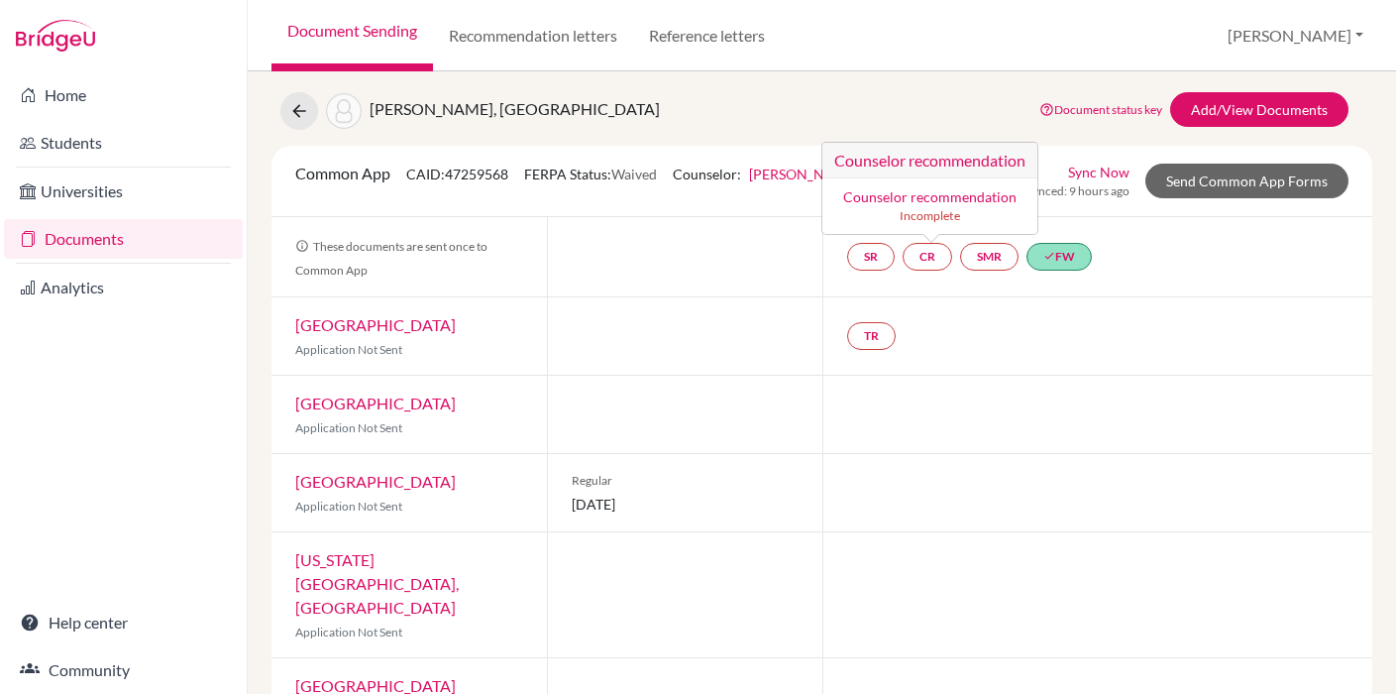
click at [778, 220] on div at bounding box center [685, 256] width 276 height 79
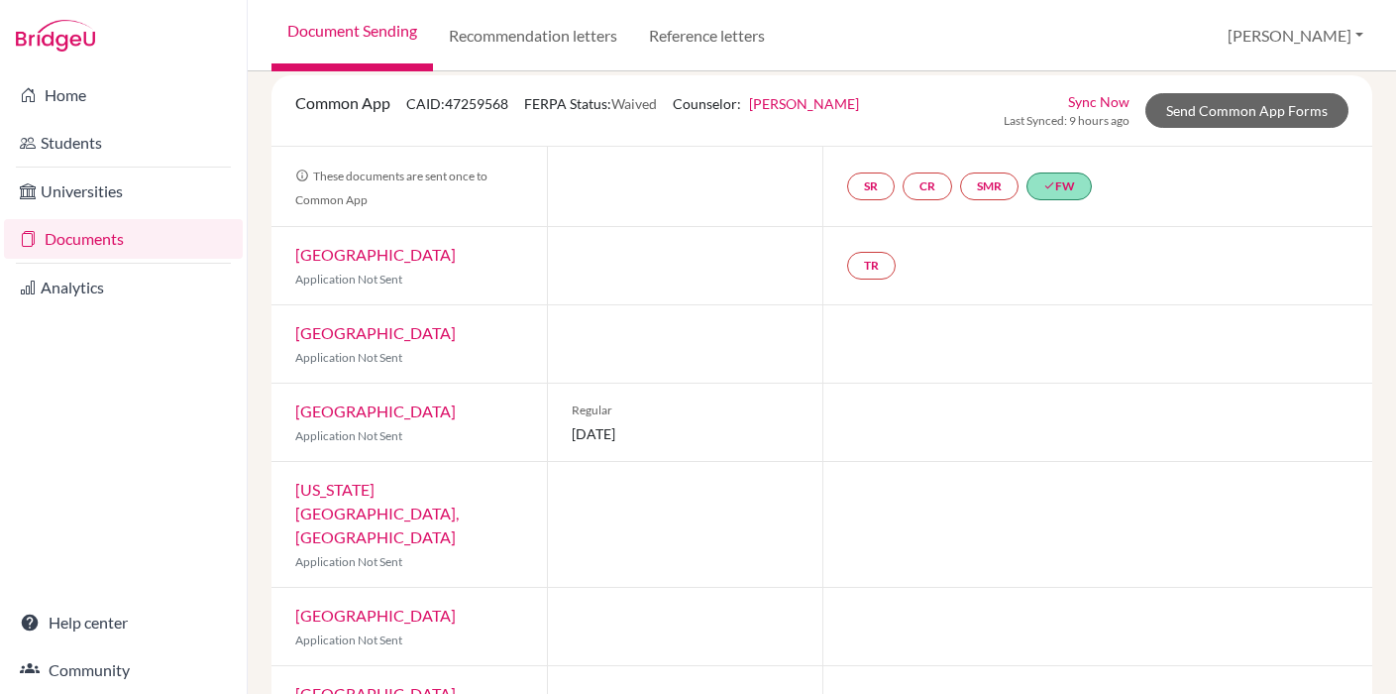
scroll to position [0, 0]
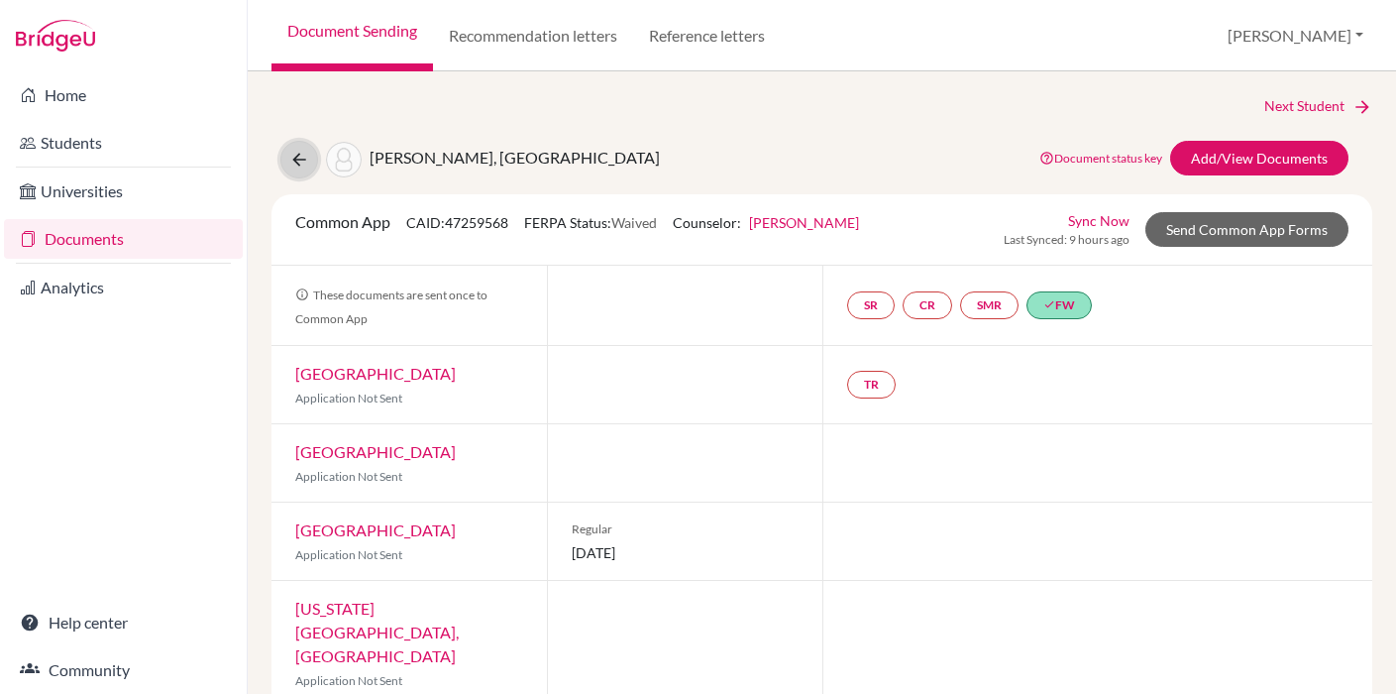
click at [308, 171] on button at bounding box center [299, 160] width 38 height 38
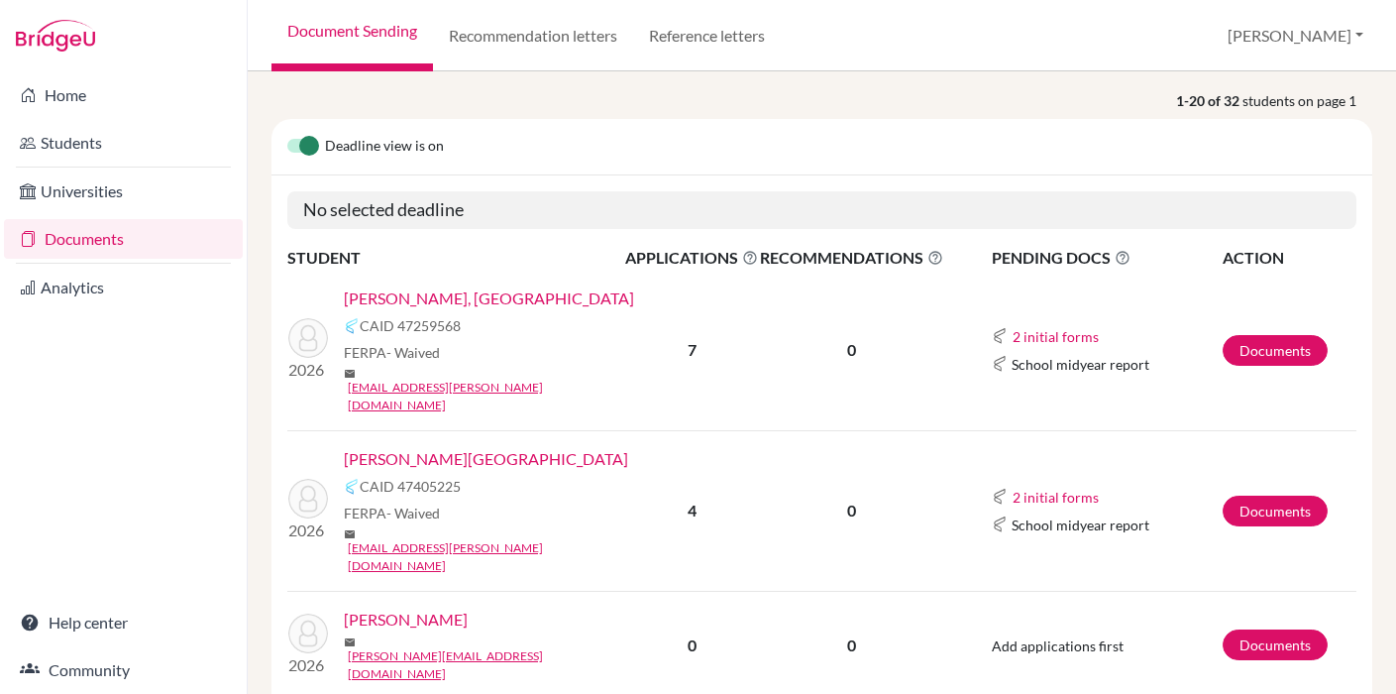
scroll to position [194, 0]
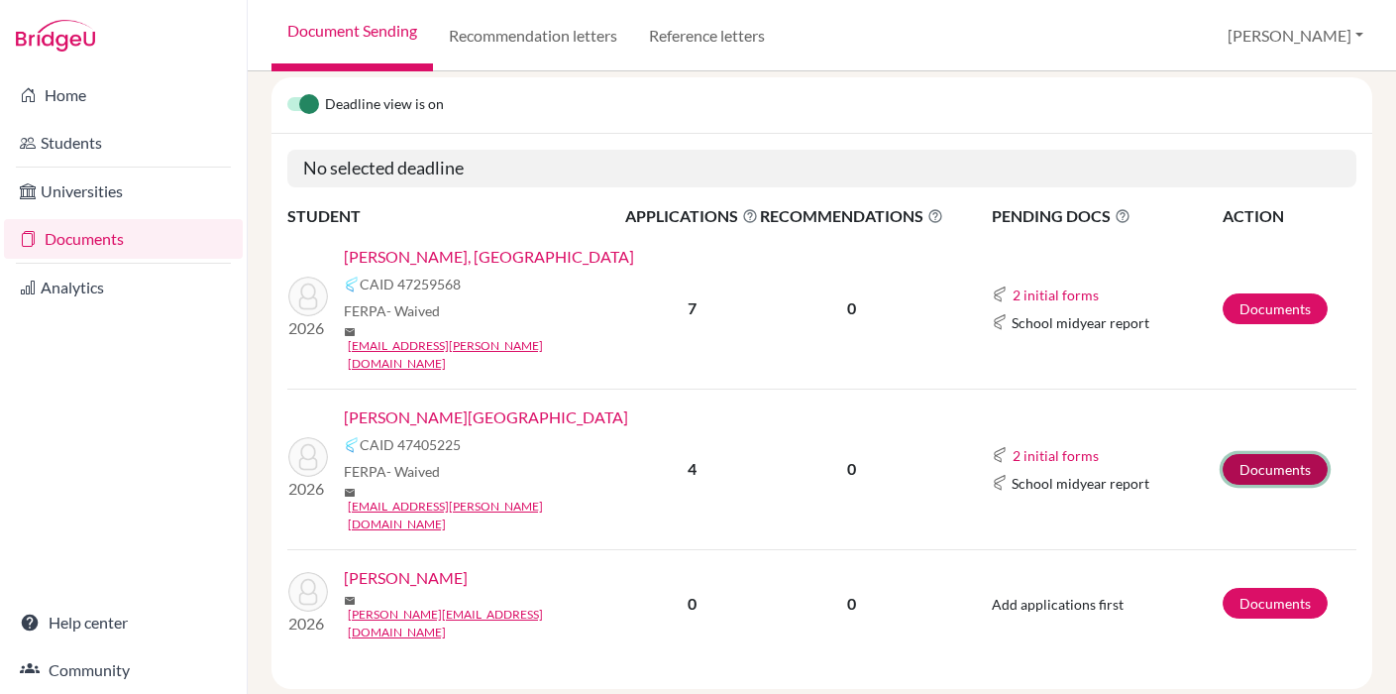
click at [1259, 454] on link "Documents" at bounding box center [1275, 469] width 105 height 31
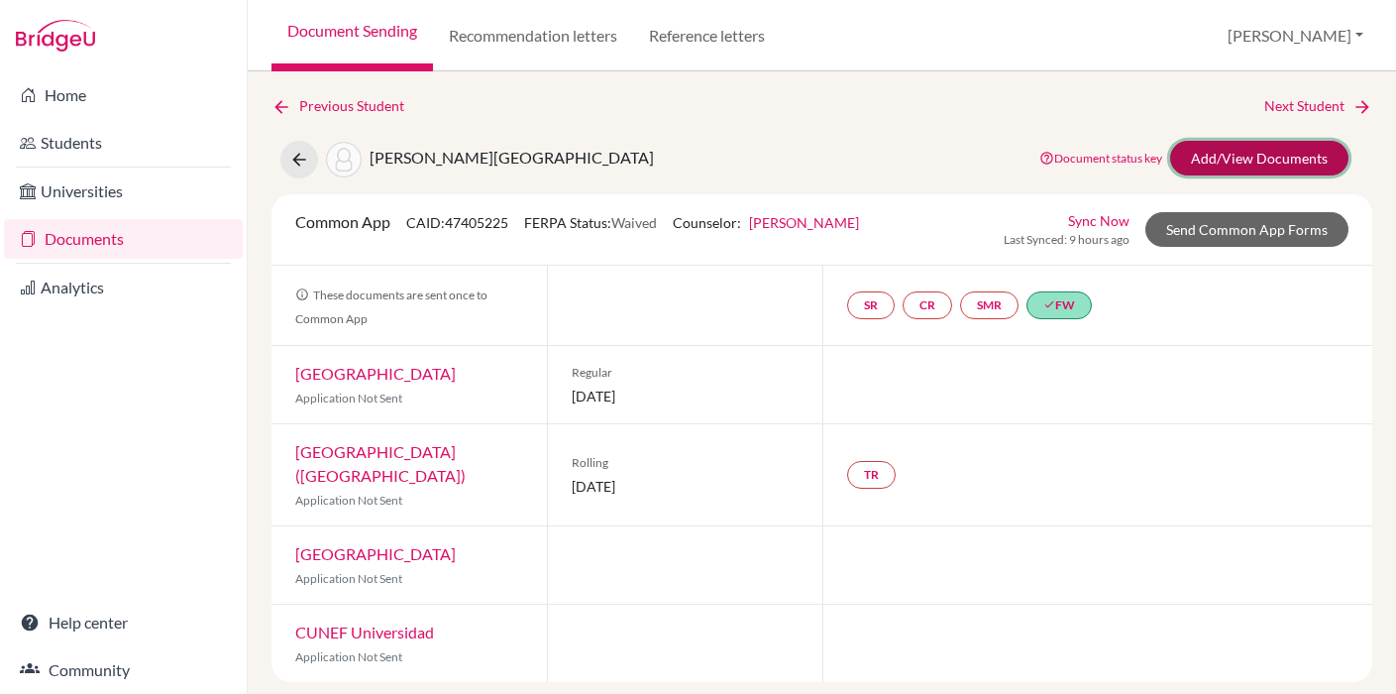
click at [1230, 169] on link "Add/View Documents" at bounding box center [1259, 158] width 178 height 35
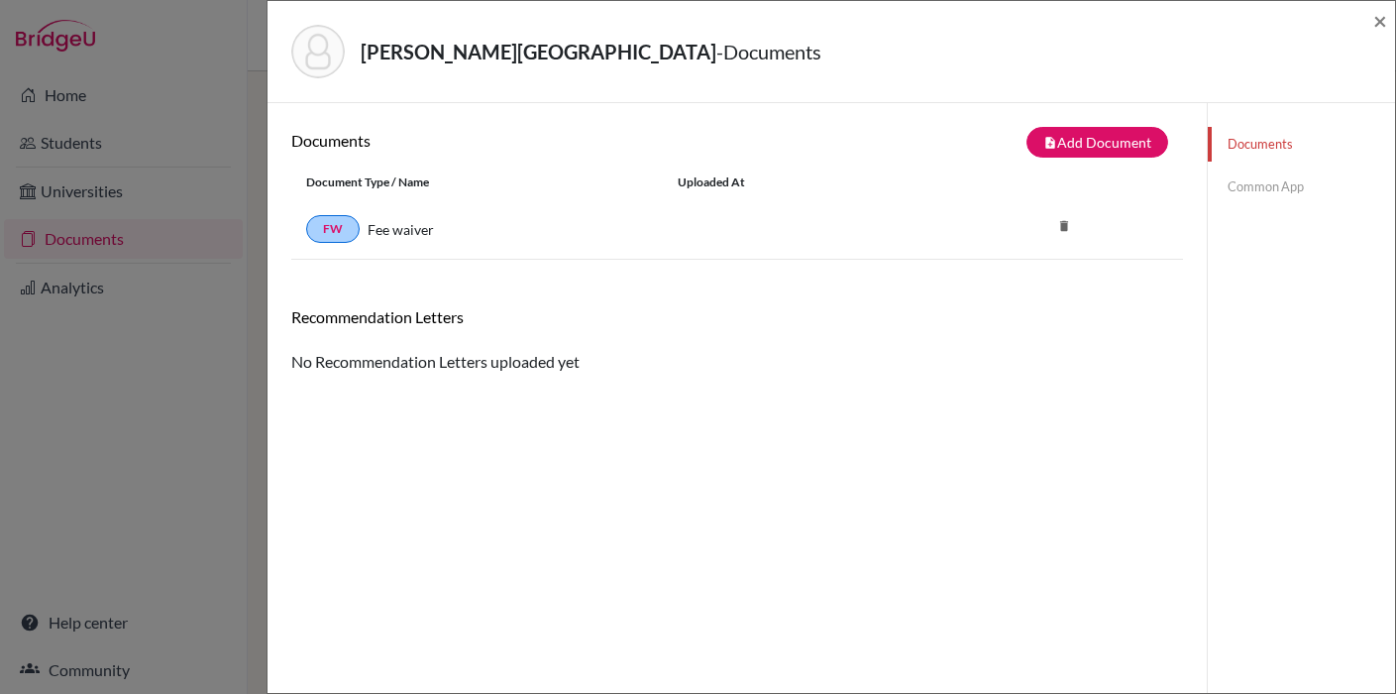
click at [1259, 193] on link "Common App" at bounding box center [1301, 186] width 187 height 35
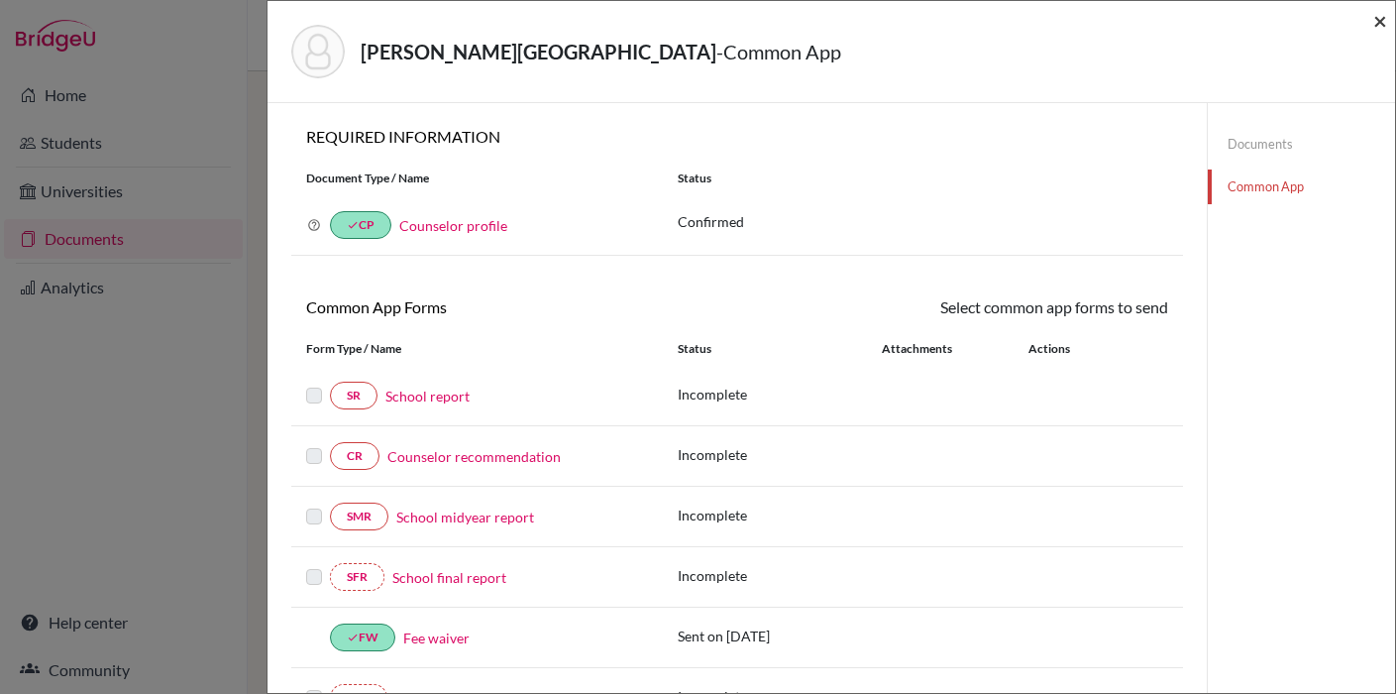
click at [1380, 31] on span "×" at bounding box center [1381, 20] width 14 height 29
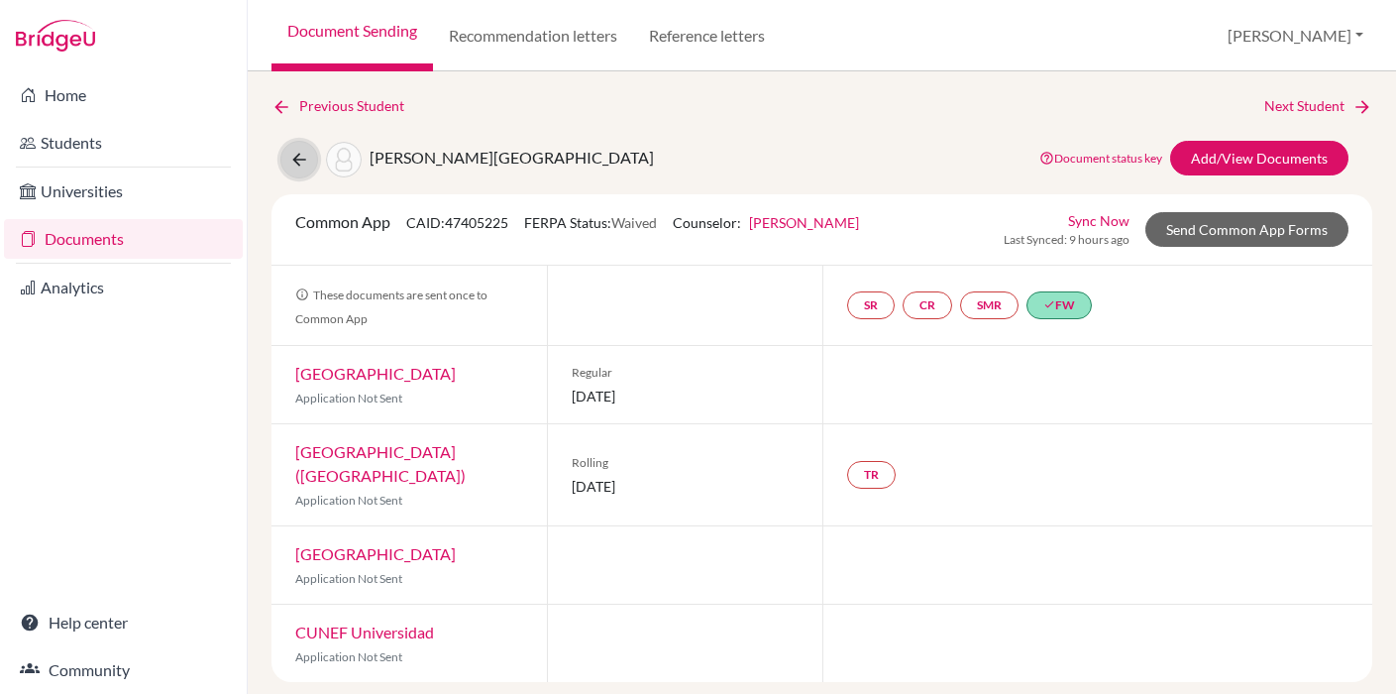
click at [293, 152] on icon at bounding box center [299, 160] width 20 height 20
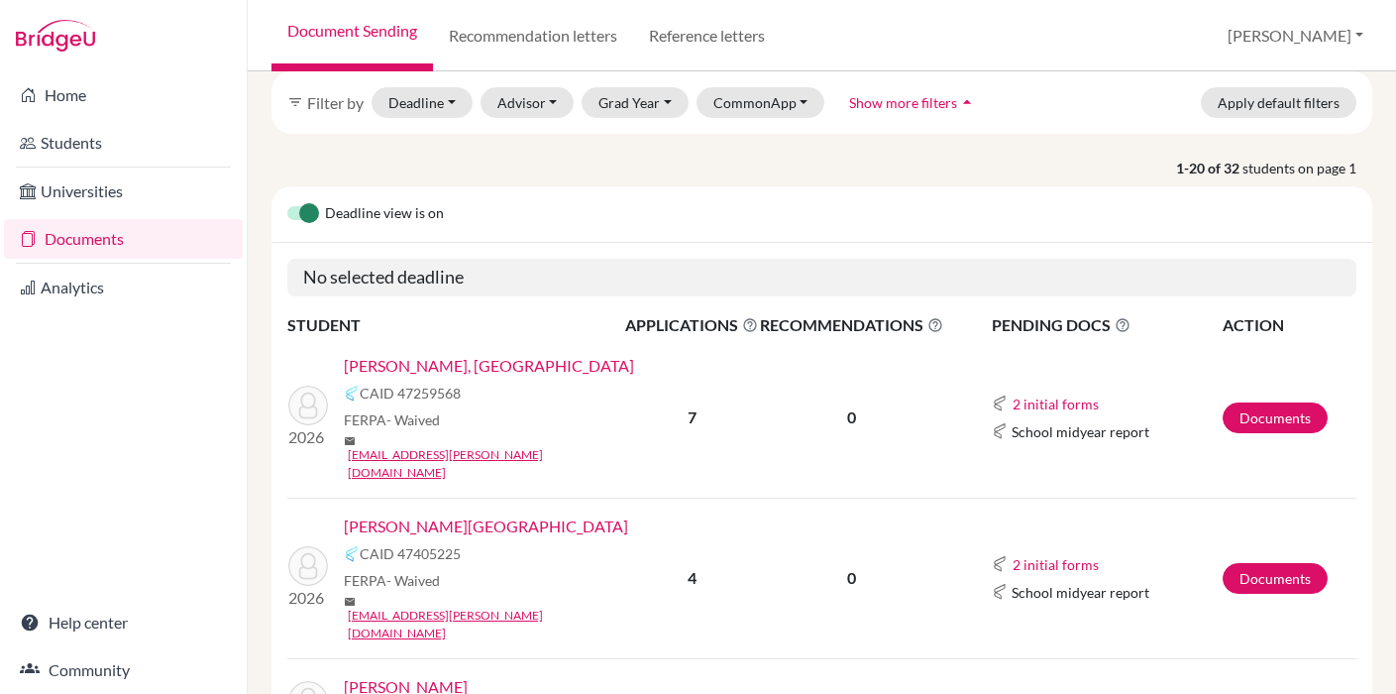
scroll to position [242, 0]
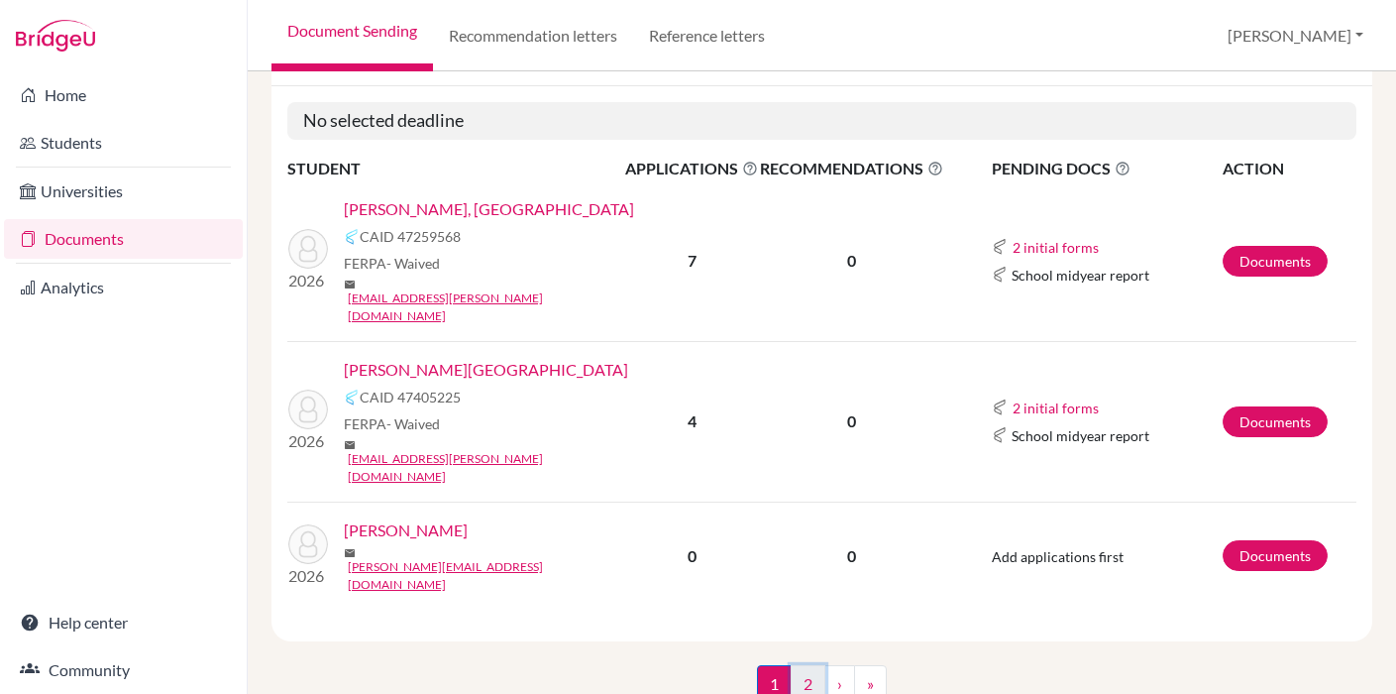
click at [820, 665] on link "2" at bounding box center [808, 684] width 35 height 38
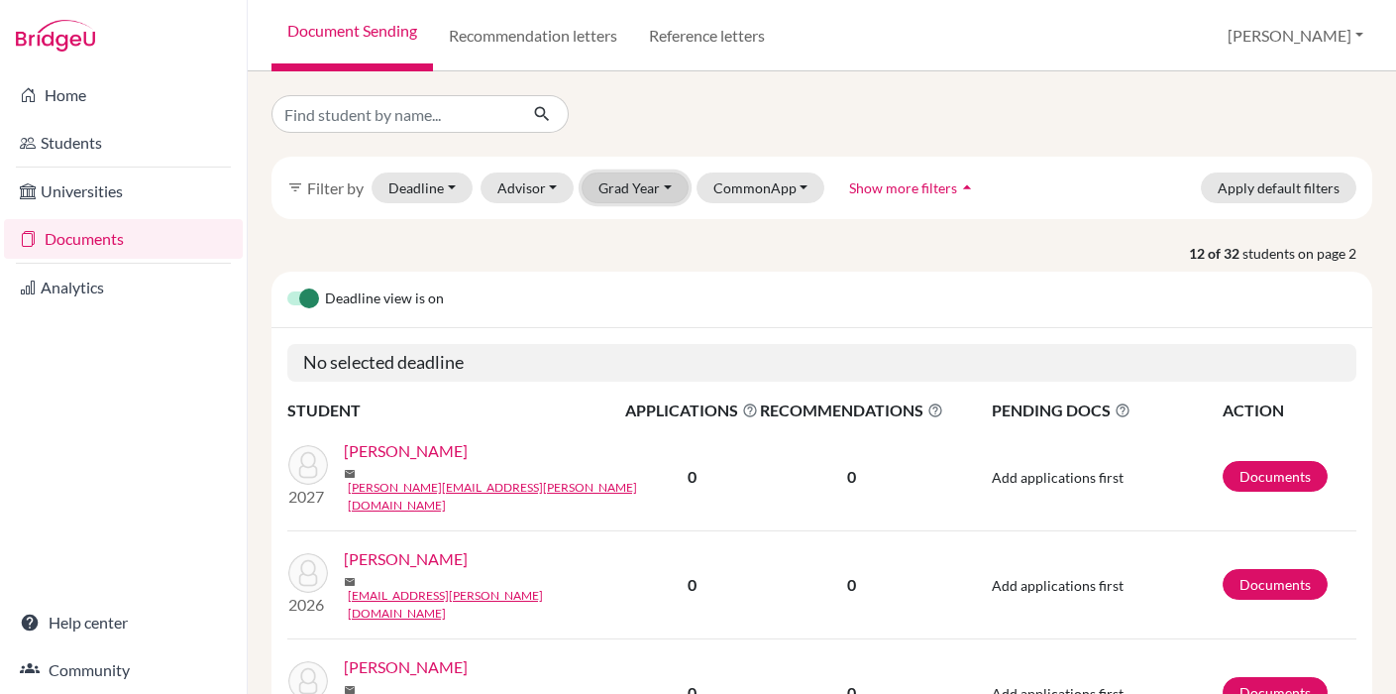
click at [630, 177] on button "Grad Year" at bounding box center [635, 187] width 107 height 31
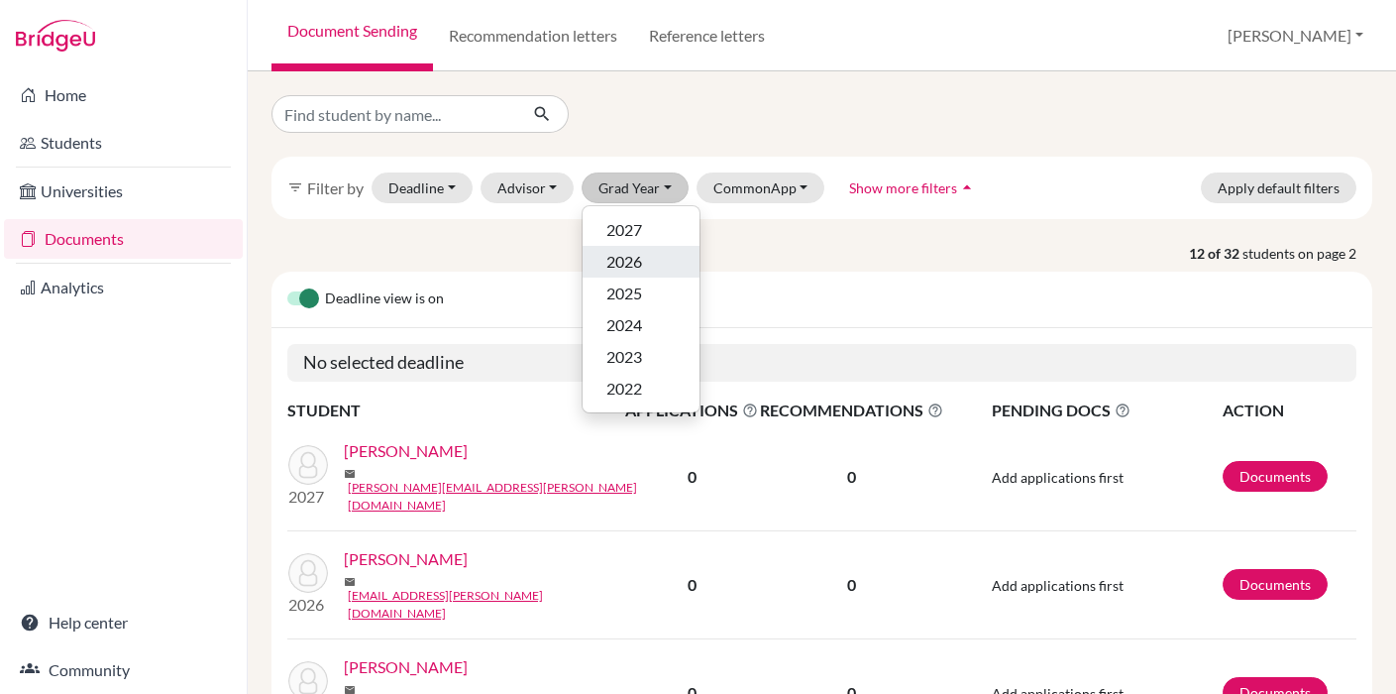
click at [631, 266] on span "2026" at bounding box center [625, 262] width 36 height 24
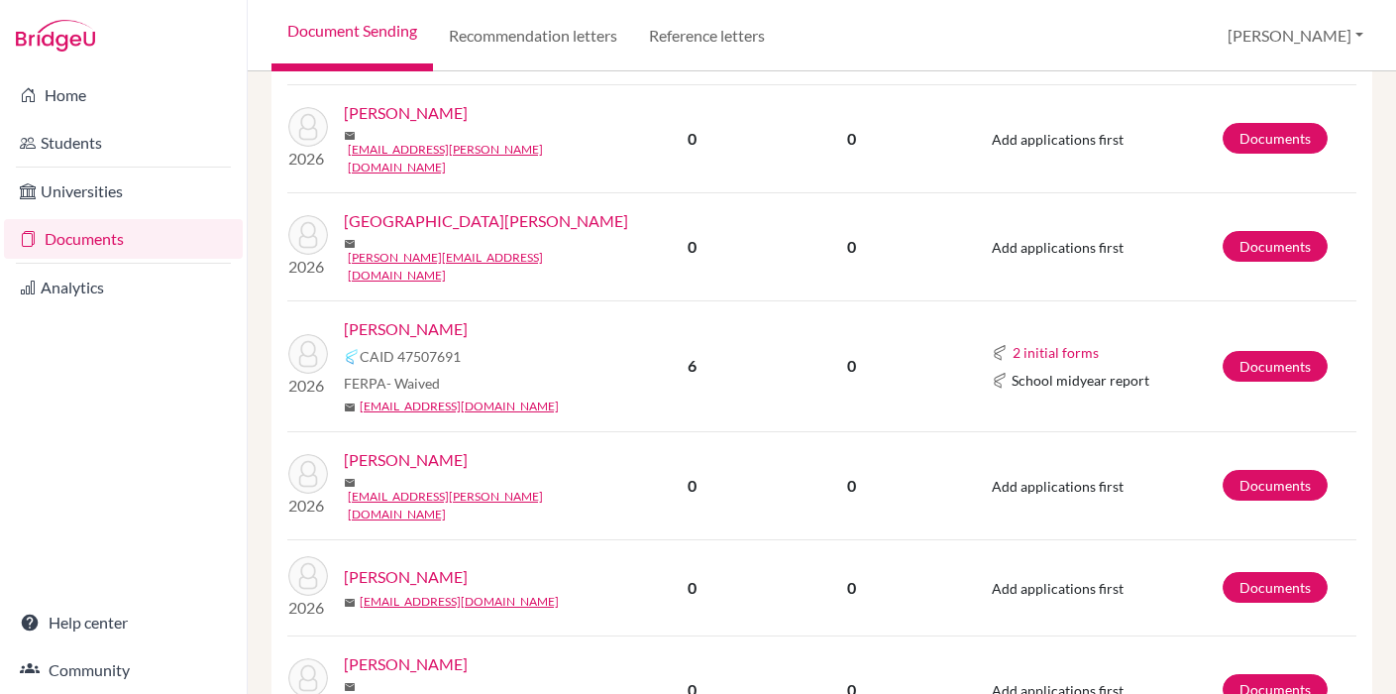
scroll to position [1224, 0]
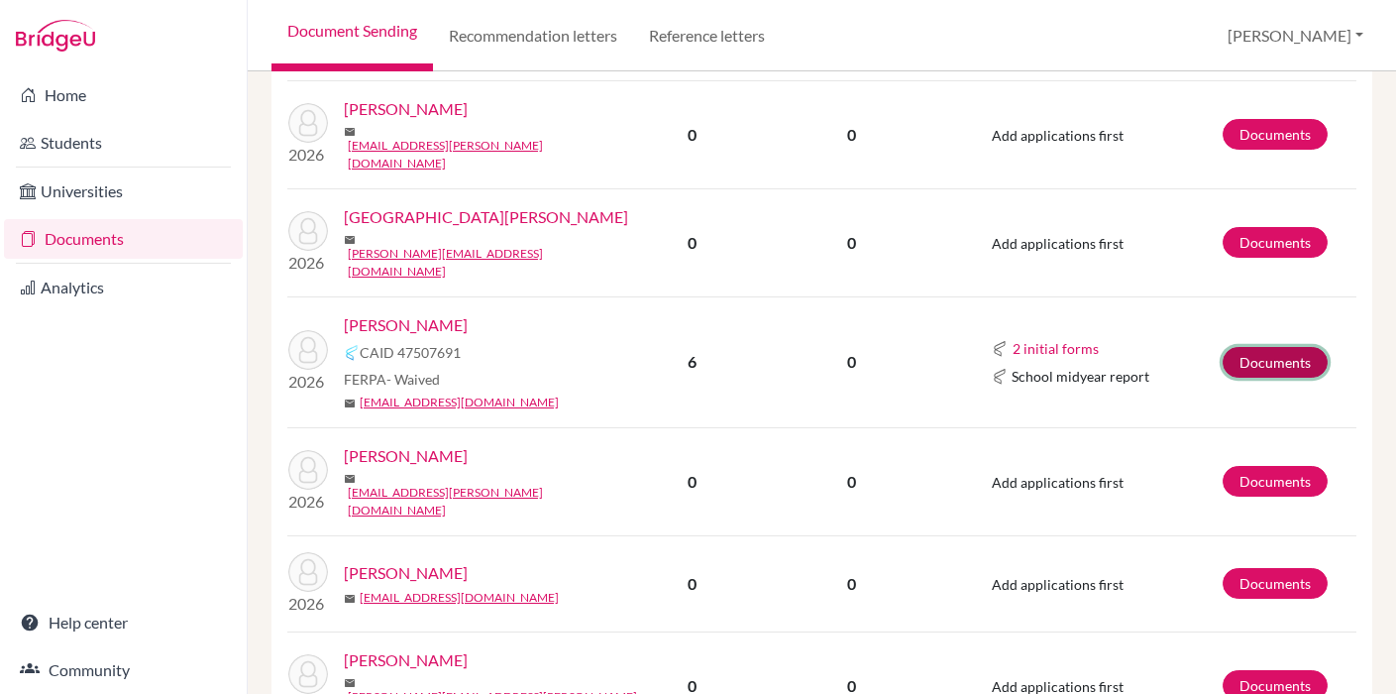
click at [1248, 347] on link "Documents" at bounding box center [1275, 362] width 105 height 31
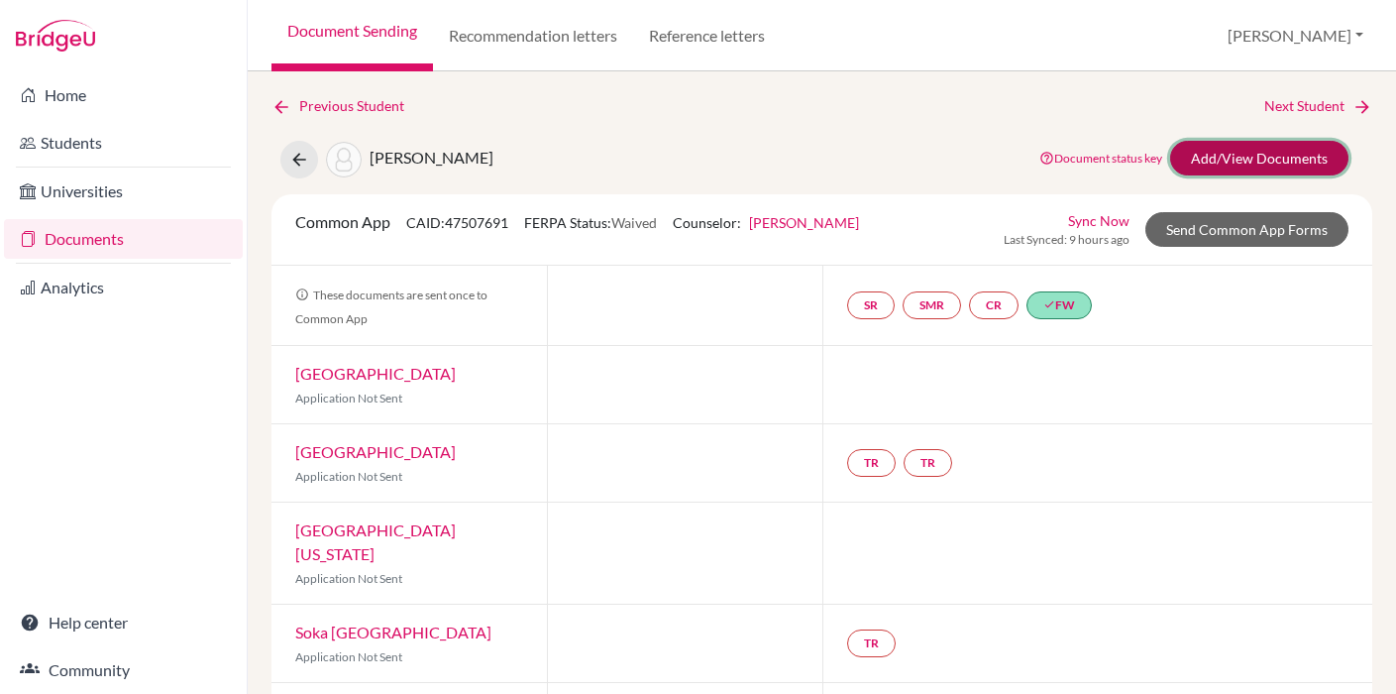
click at [1247, 174] on link "Add/View Documents" at bounding box center [1259, 158] width 178 height 35
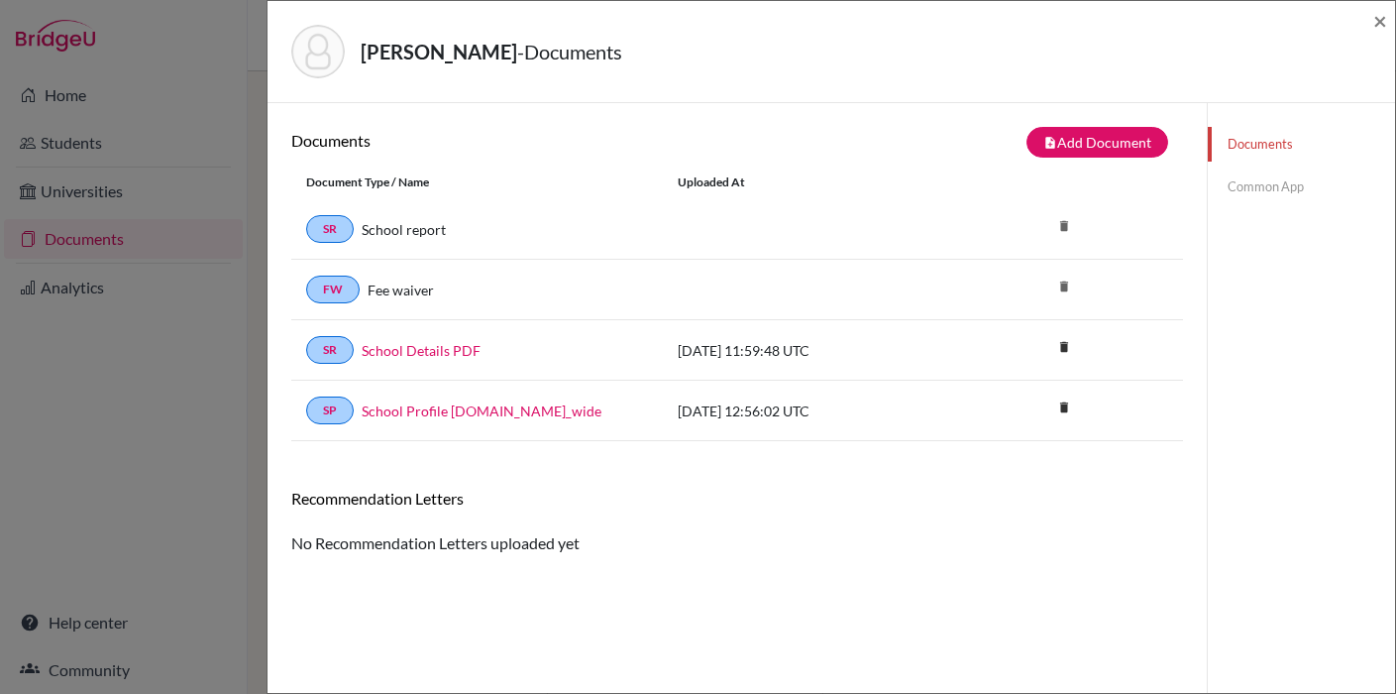
click at [1247, 180] on link "Common App" at bounding box center [1301, 186] width 187 height 35
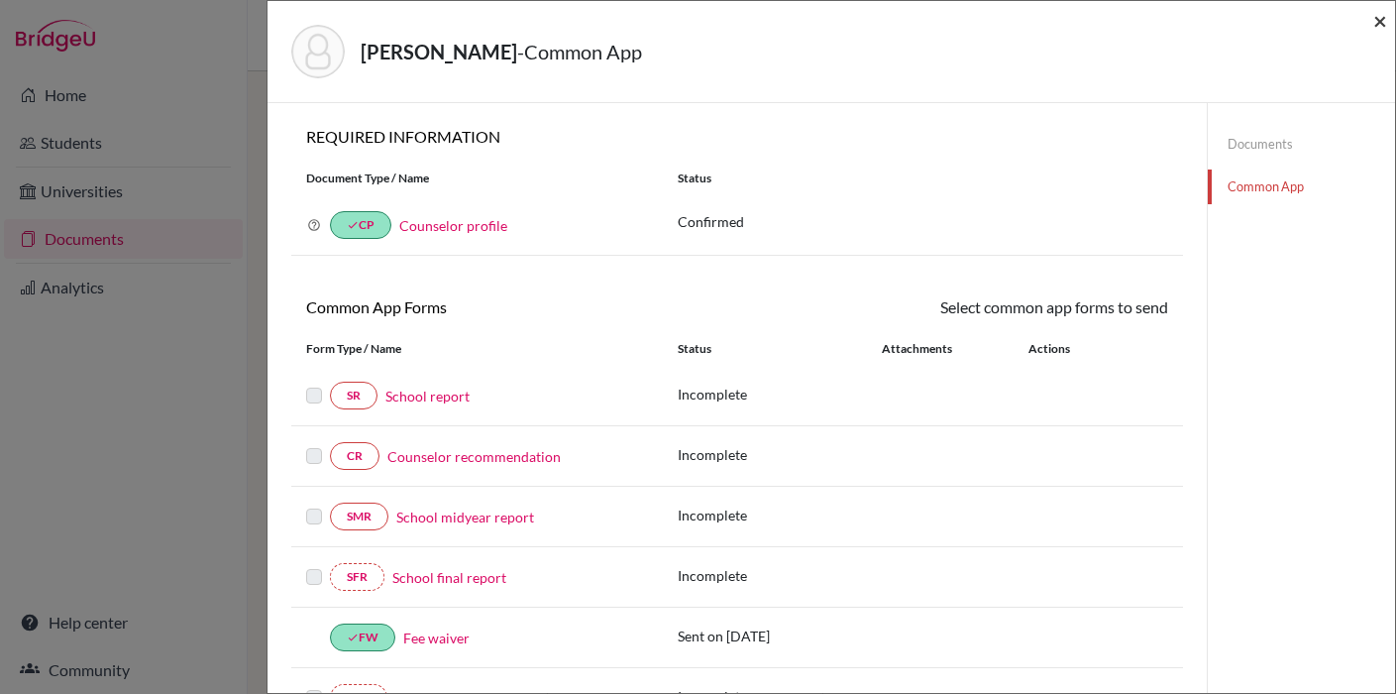
click at [1376, 23] on span "×" at bounding box center [1381, 20] width 14 height 29
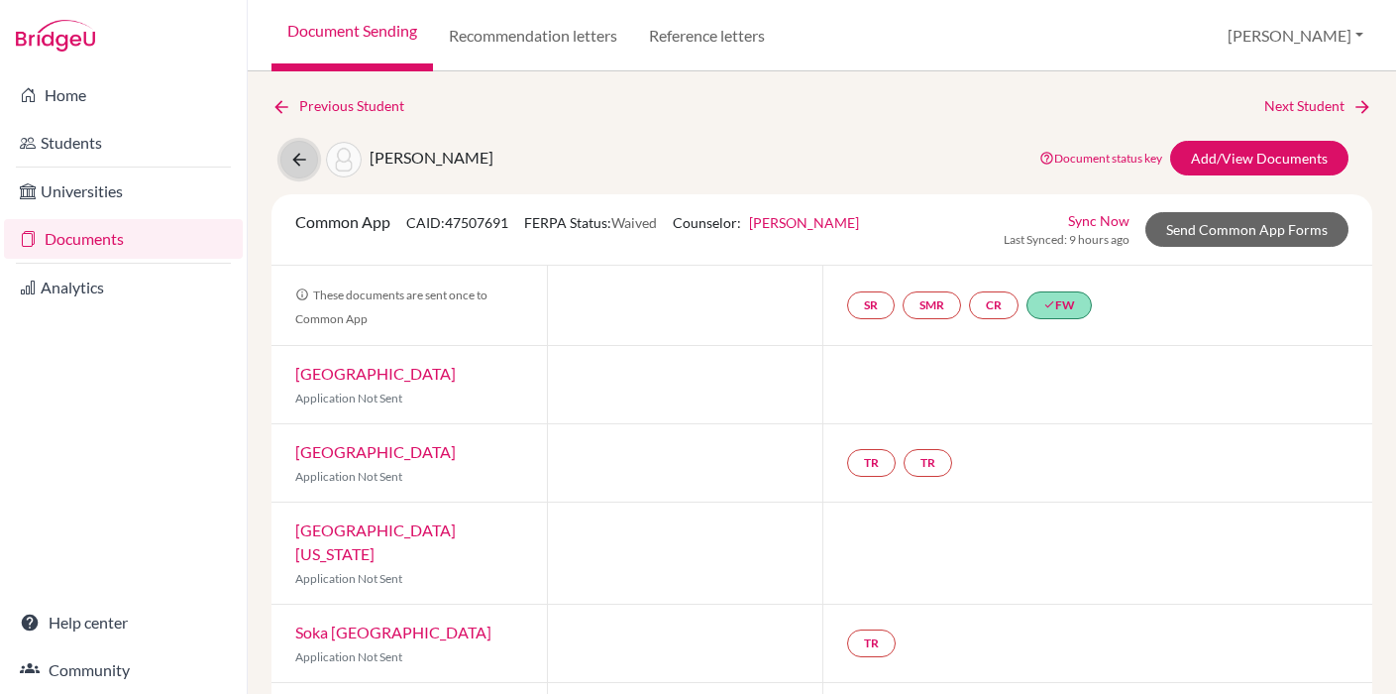
click at [313, 162] on button at bounding box center [299, 160] width 38 height 38
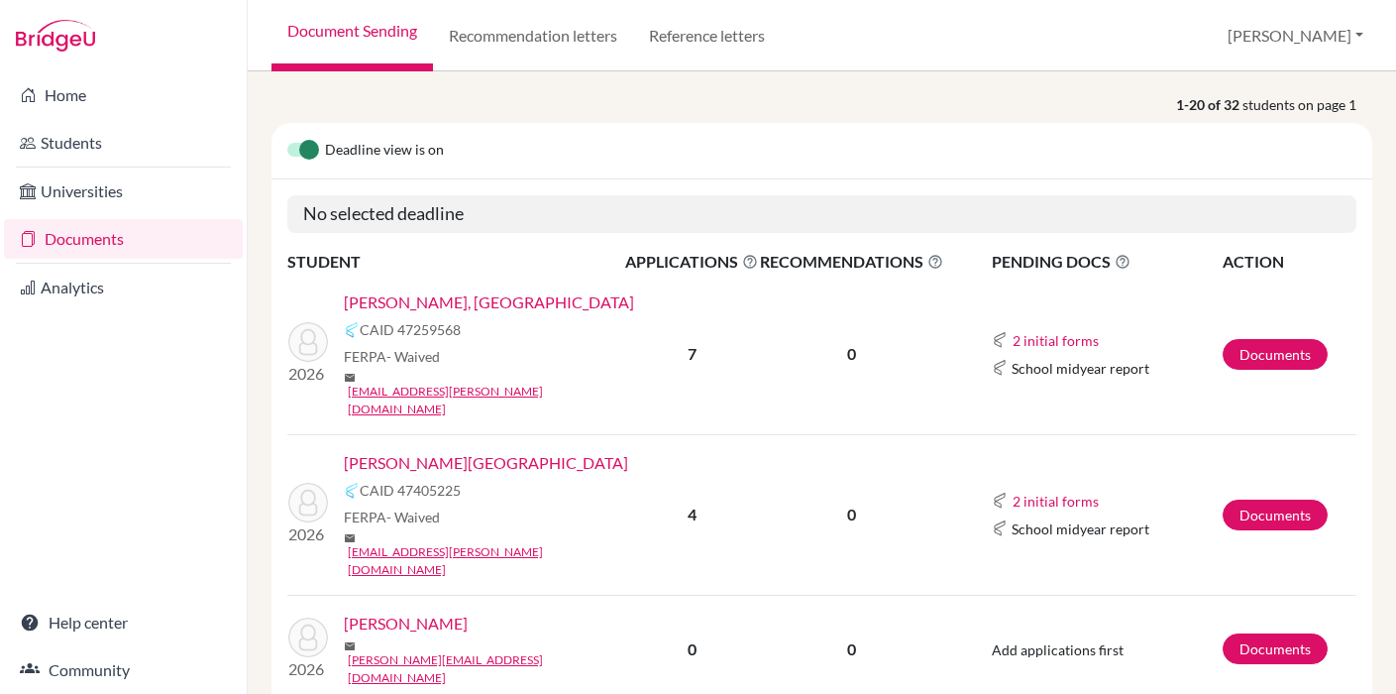
scroll to position [242, 0]
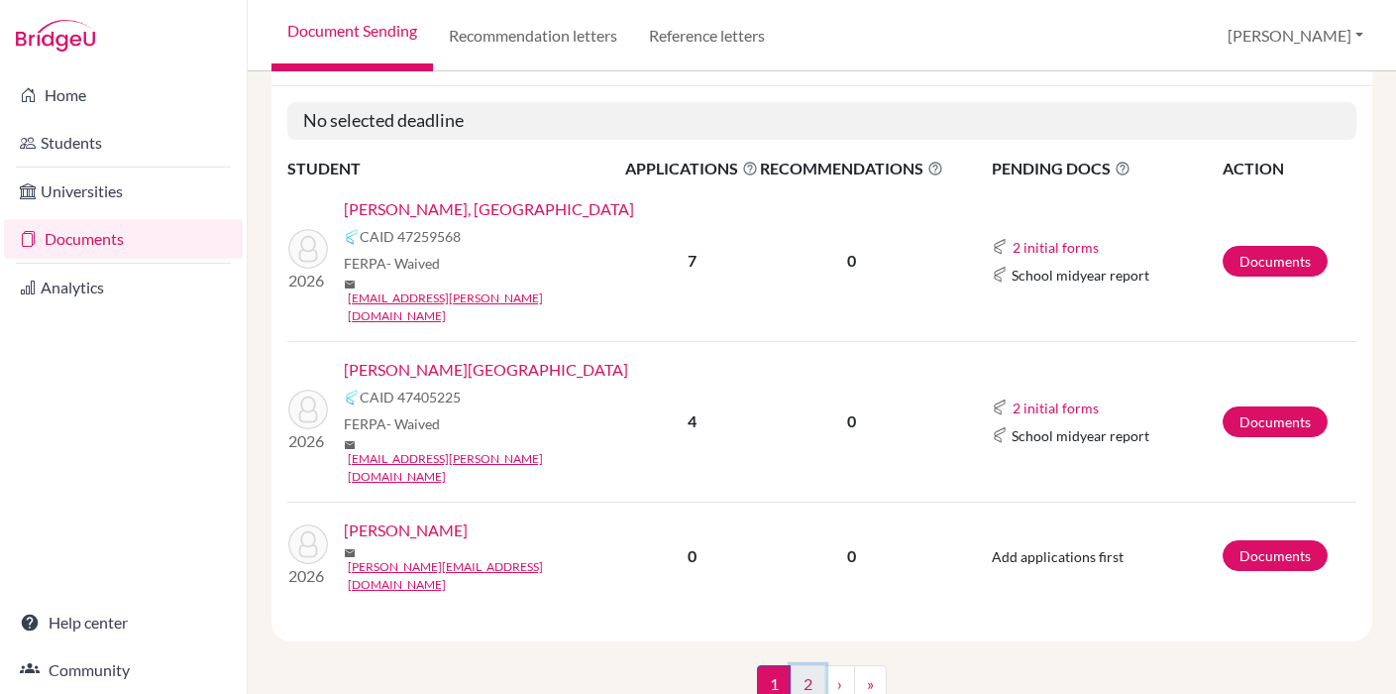
click at [802, 665] on link "2" at bounding box center [808, 684] width 35 height 38
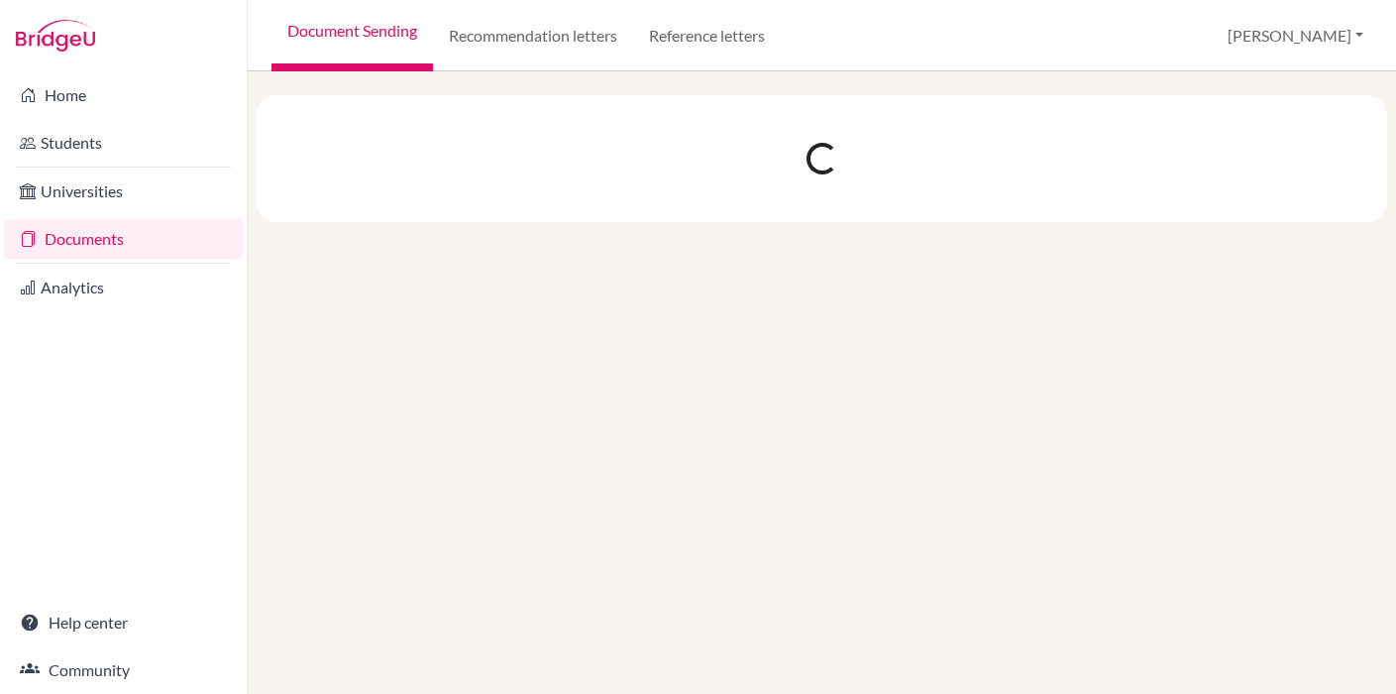
scroll to position [0, 0]
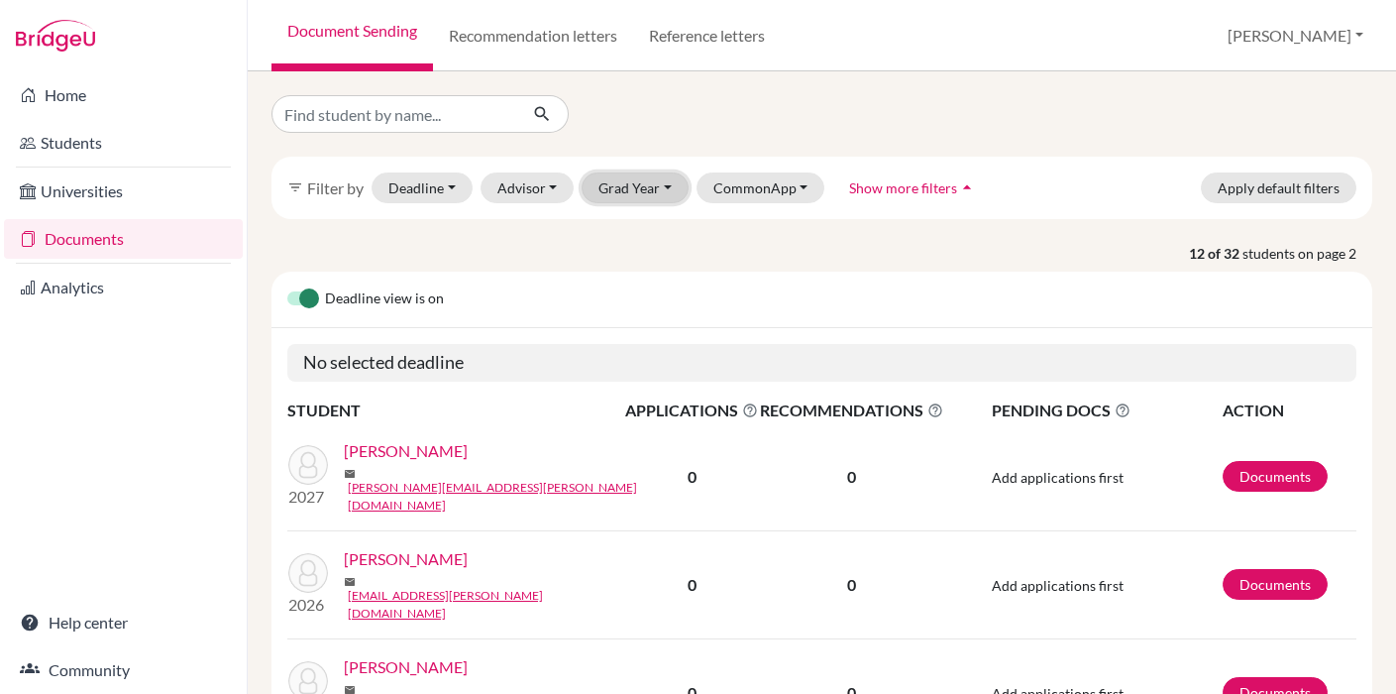
click at [642, 192] on button "Grad Year" at bounding box center [635, 187] width 107 height 31
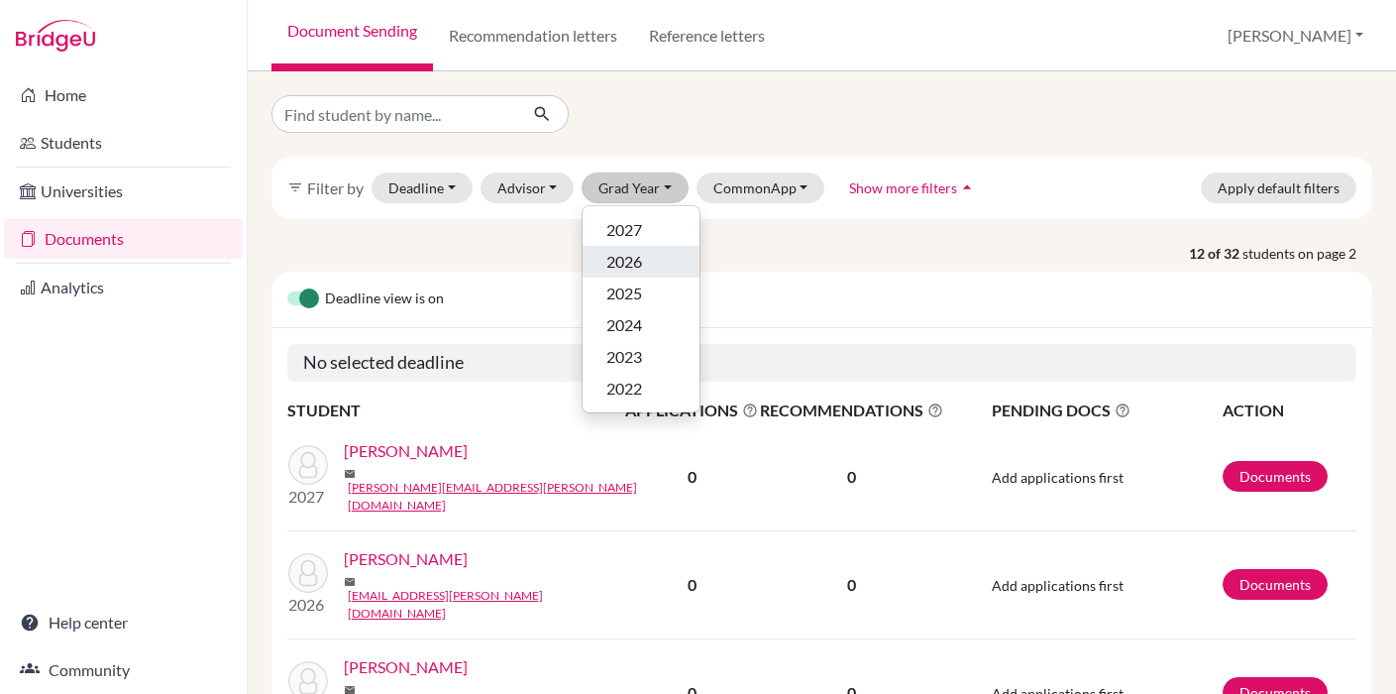
click at [643, 255] on div "2026" at bounding box center [641, 262] width 69 height 24
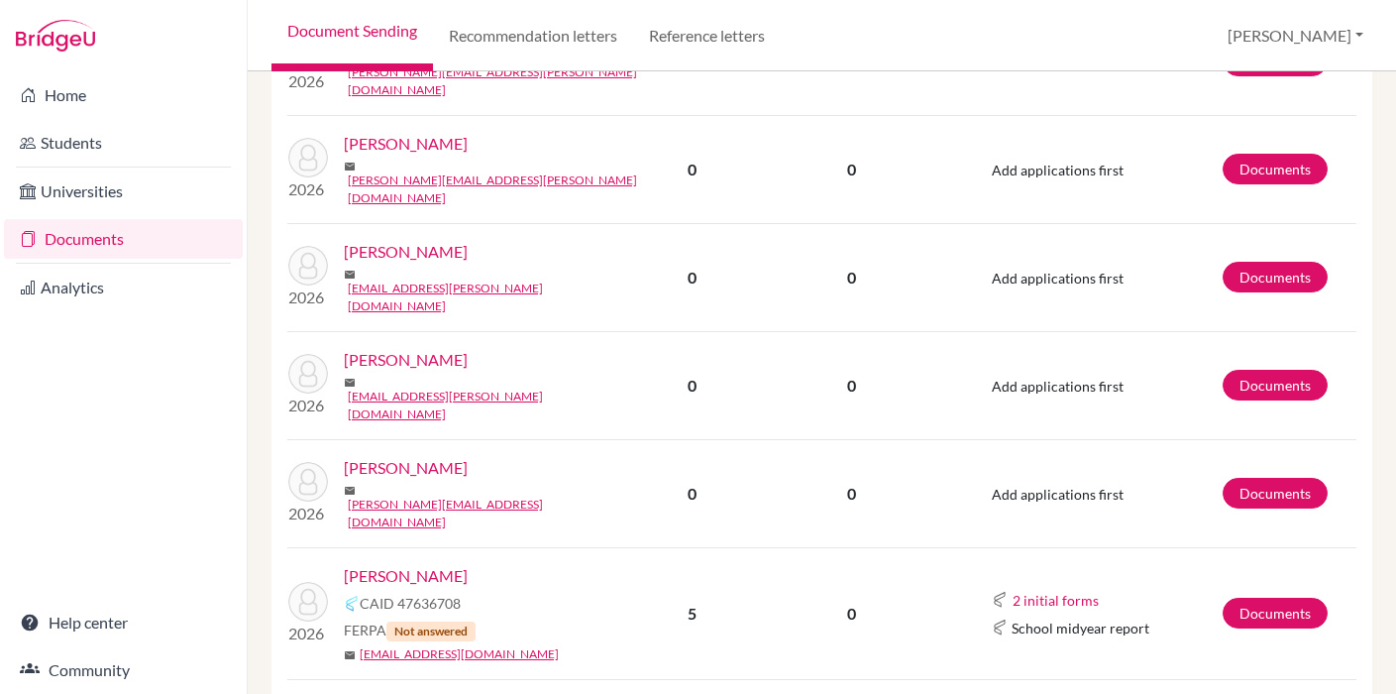
scroll to position [2118, 0]
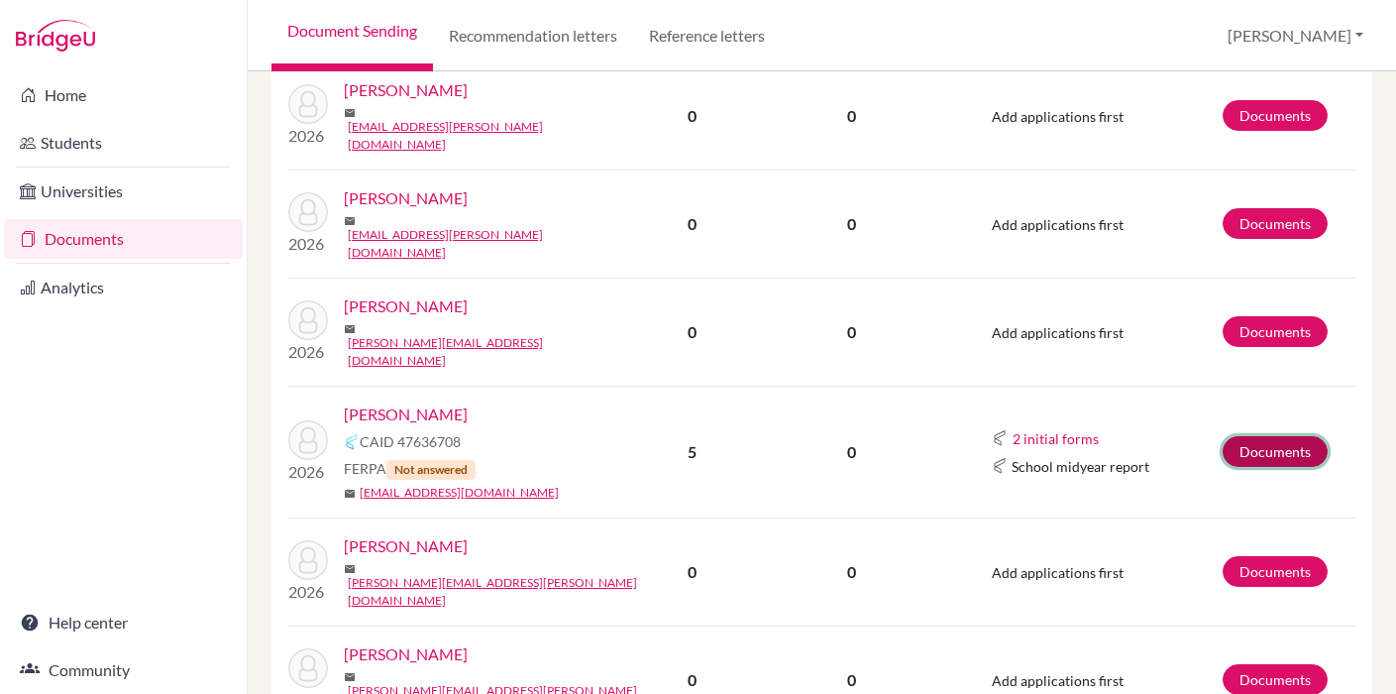
click at [1278, 436] on link "Documents" at bounding box center [1275, 451] width 105 height 31
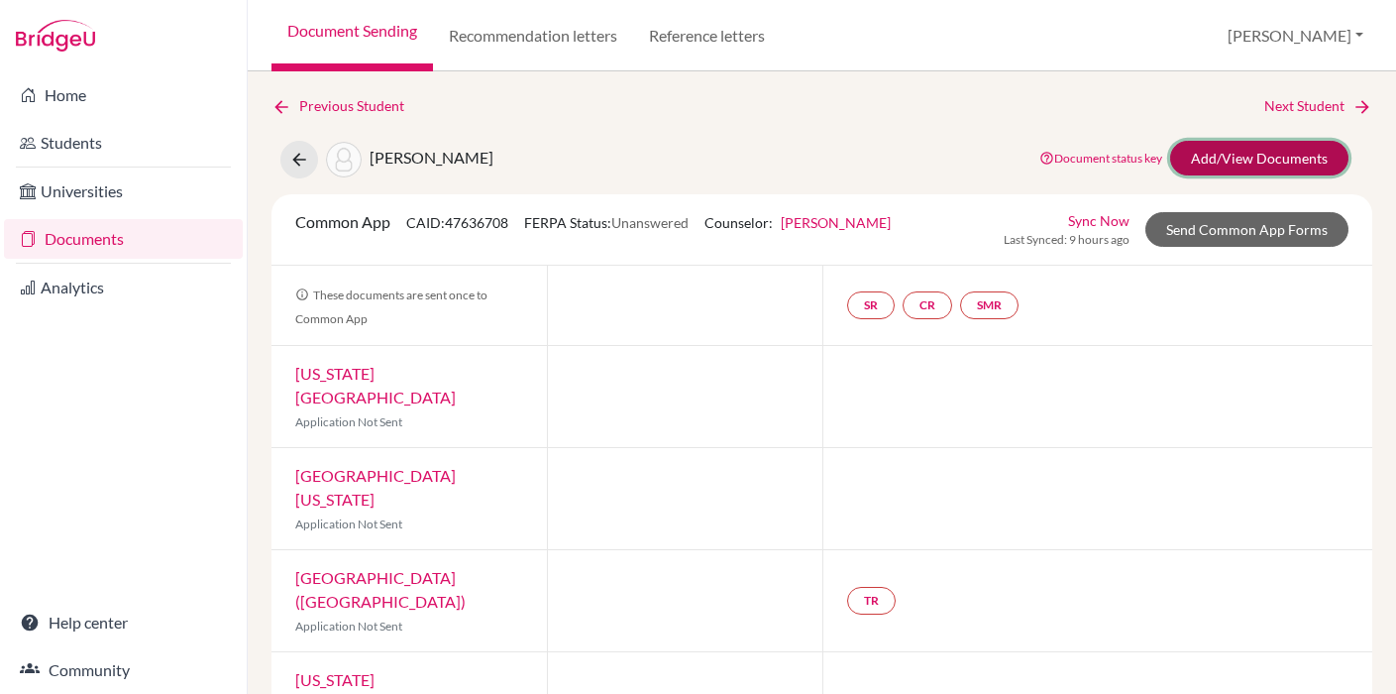
click at [1276, 153] on link "Add/View Documents" at bounding box center [1259, 158] width 178 height 35
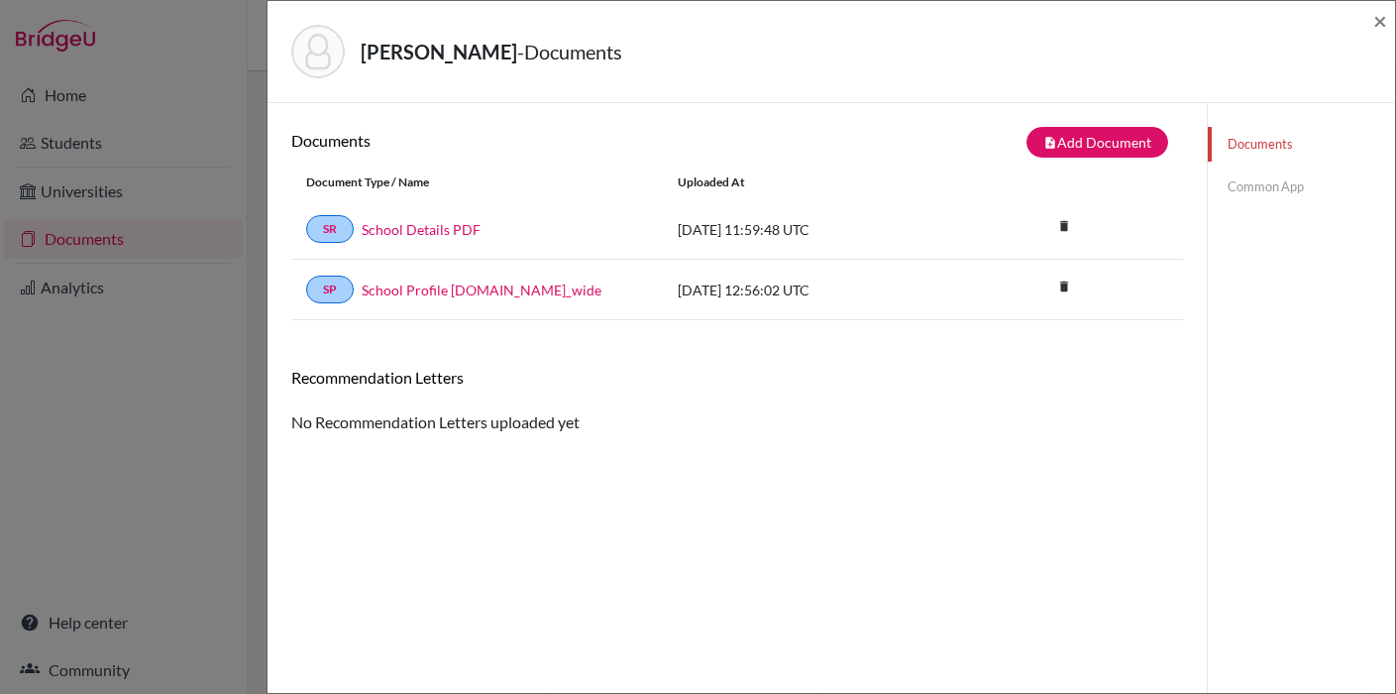
click at [1271, 185] on link "Common App" at bounding box center [1301, 186] width 187 height 35
